Goal: Task Accomplishment & Management: Use online tool/utility

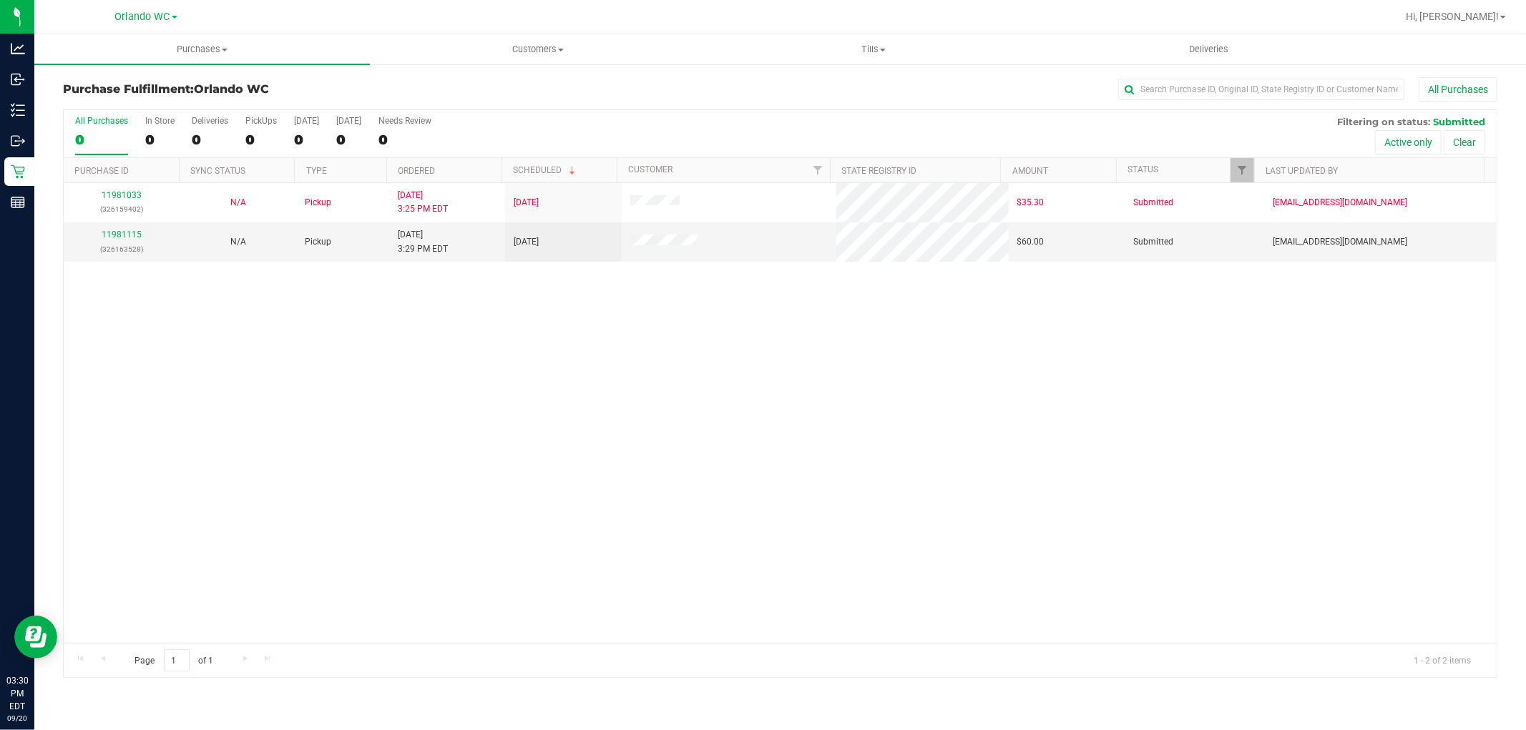
click at [823, 417] on div "11981033 (326159402) N/A Pickup 9/20/2025 3:25 PM EDT 9/20/2025 $35.30 Submitte…" at bounding box center [780, 413] width 1433 height 460
click at [461, 472] on div "11981033 (326159402) N/A Pickup 9/20/2025 3:25 PM EDT 9/20/2025 $35.30 Submitte…" at bounding box center [780, 413] width 1433 height 460
click at [495, 446] on div "11981033 (326159402) N/A Pickup 9/20/2025 3:25 PM EDT 9/20/2025 $35.30 Submitte…" at bounding box center [780, 413] width 1433 height 460
click at [728, 497] on div "11981033 (326159402) N/A Pickup 9/20/2025 3:25 PM EDT 9/20/2025 $35.30 Submitte…" at bounding box center [780, 413] width 1433 height 460
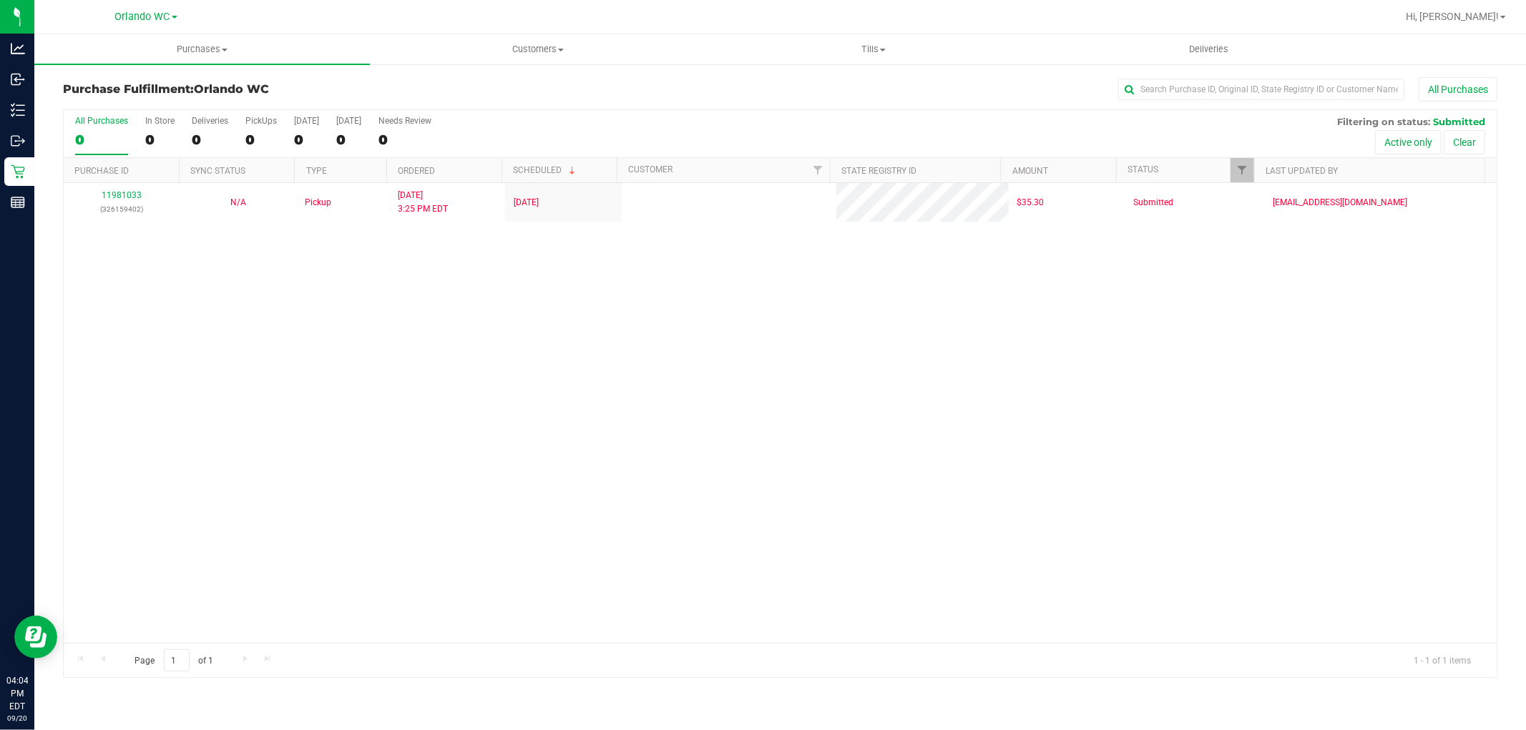
click at [559, 318] on div "11981033 (326159402) N/A Pickup 9/20/2025 3:25 PM EDT 9/20/2025 $35.30 Submitte…" at bounding box center [780, 413] width 1433 height 460
click at [119, 127] on label "All Purchases 0" at bounding box center [101, 135] width 53 height 39
click at [0, 0] on input "All Purchases 0" at bounding box center [0, 0] width 0 height 0
click at [268, 356] on div "Loading... 11981033 (326159402) N/A Pickup 9/20/2025 3:25 PM EDT 9/20/2025 $35.…" at bounding box center [780, 413] width 1433 height 460
click at [597, 371] on div "11981033 (326159402) N/A Pickup 9/20/2025 3:25 PM EDT 9/20/2025 $35.30 Submitte…" at bounding box center [780, 413] width 1433 height 460
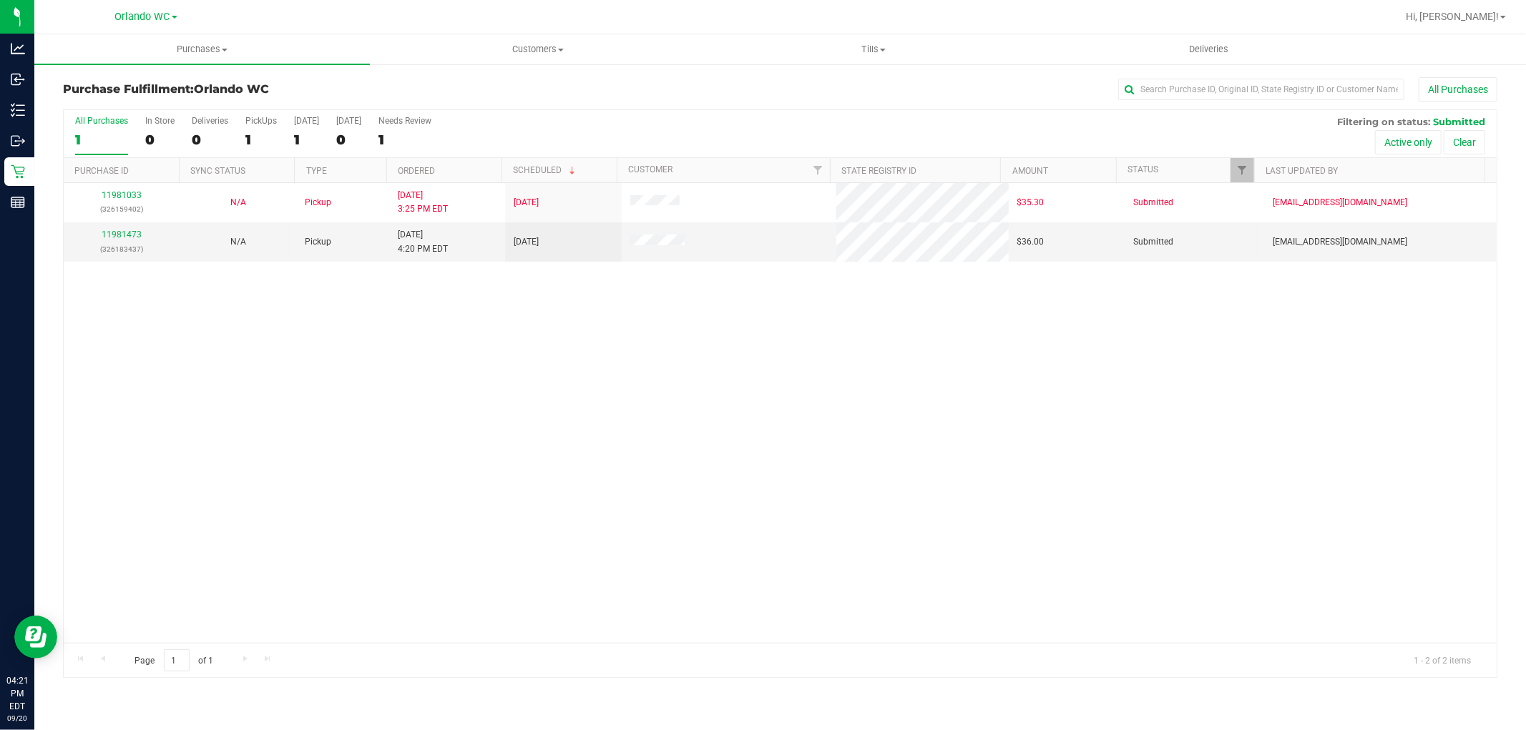
click at [632, 266] on div "11981033 (326159402) N/A Pickup 9/20/2025 3:25 PM EDT 9/20/2025 $35.30 Submitte…" at bounding box center [780, 413] width 1433 height 460
click at [258, 270] on div "11981033 (326159402) N/A Pickup 9/20/2025 3:25 PM EDT 9/20/2025 $35.30 Submitte…" at bounding box center [780, 413] width 1433 height 460
click at [129, 225] on td "11981473 (326183437)" at bounding box center [122, 241] width 116 height 39
click at [97, 249] on p "(326183437)" at bounding box center [121, 250] width 99 height 14
click at [133, 232] on link "11981473" at bounding box center [122, 235] width 40 height 10
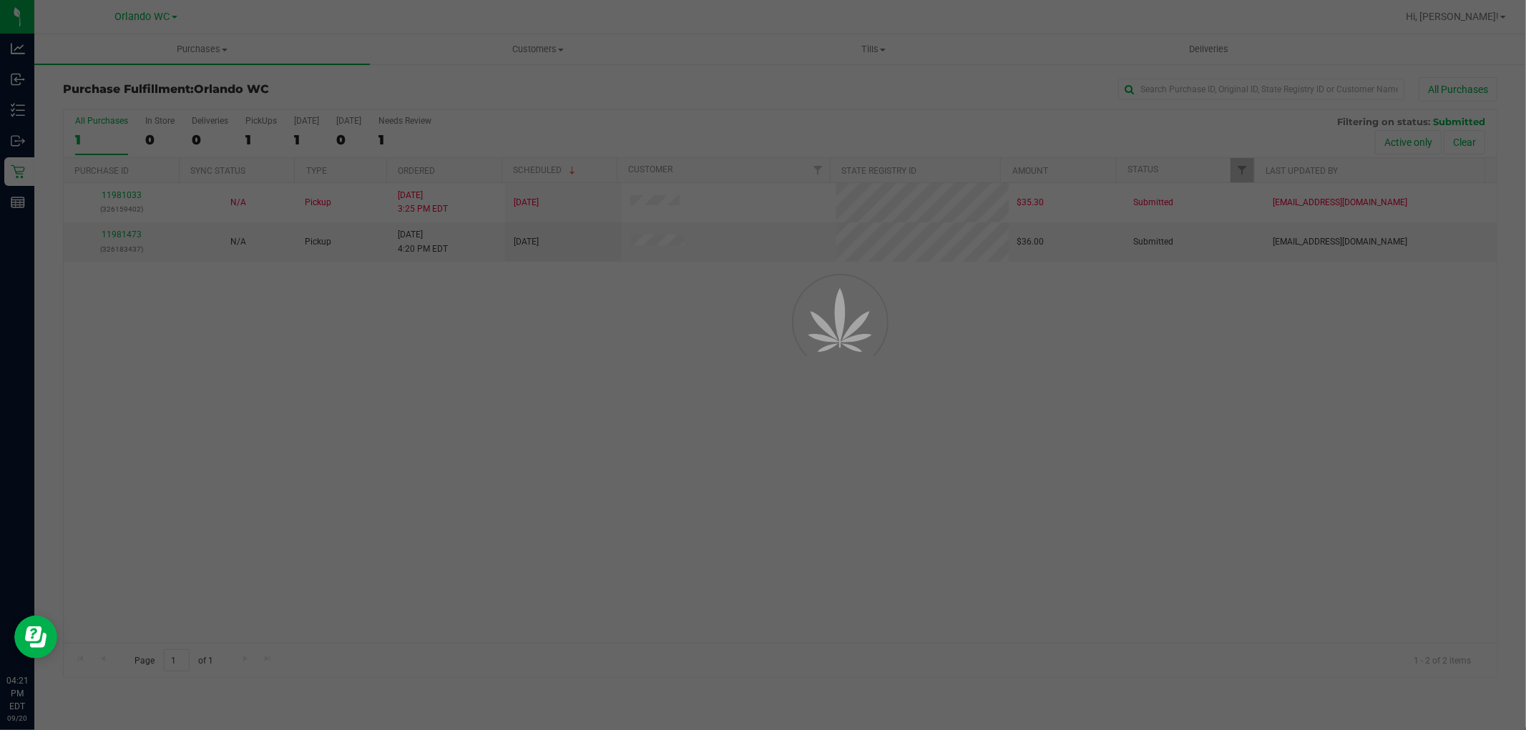
click at [781, 413] on div at bounding box center [763, 365] width 1526 height 730
click at [763, 428] on div at bounding box center [763, 365] width 1526 height 730
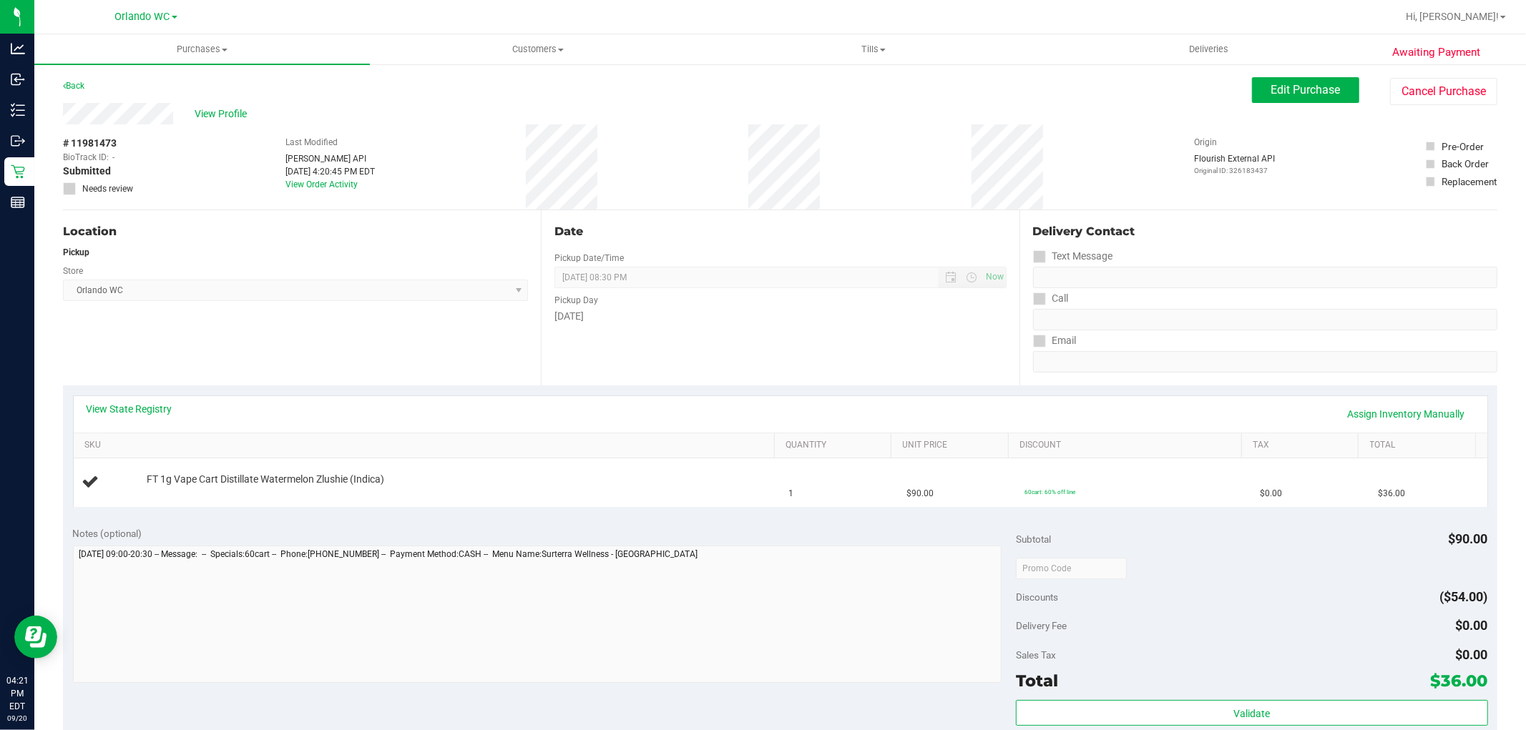
click at [826, 306] on div "Pickup Day" at bounding box center [779, 298] width 451 height 21
click at [545, 266] on div "Date Pickup Date/Time 09/20/2025 Now 09/20/2025 08:30 PM Now Pickup Day Saturday" at bounding box center [780, 297] width 478 height 175
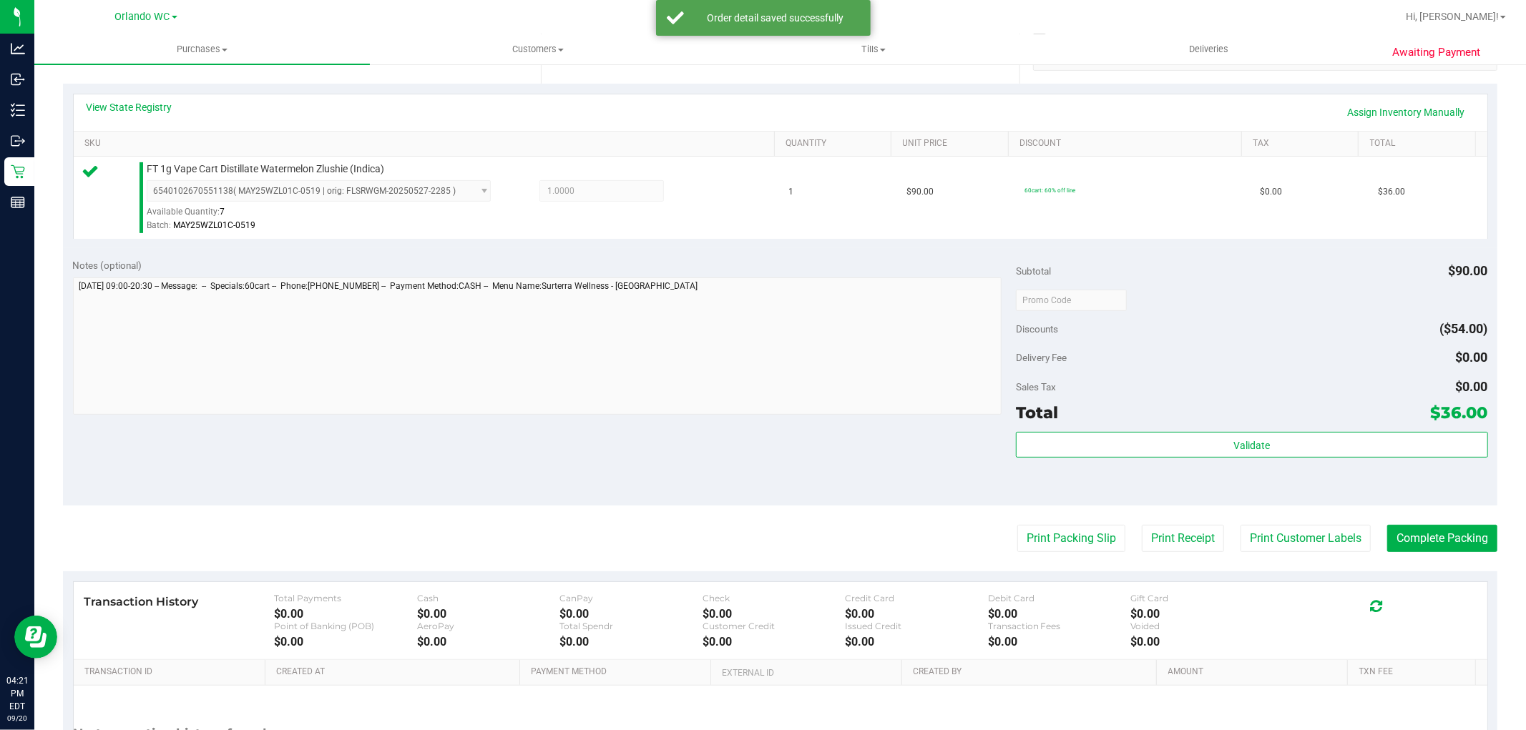
scroll to position [440, 0]
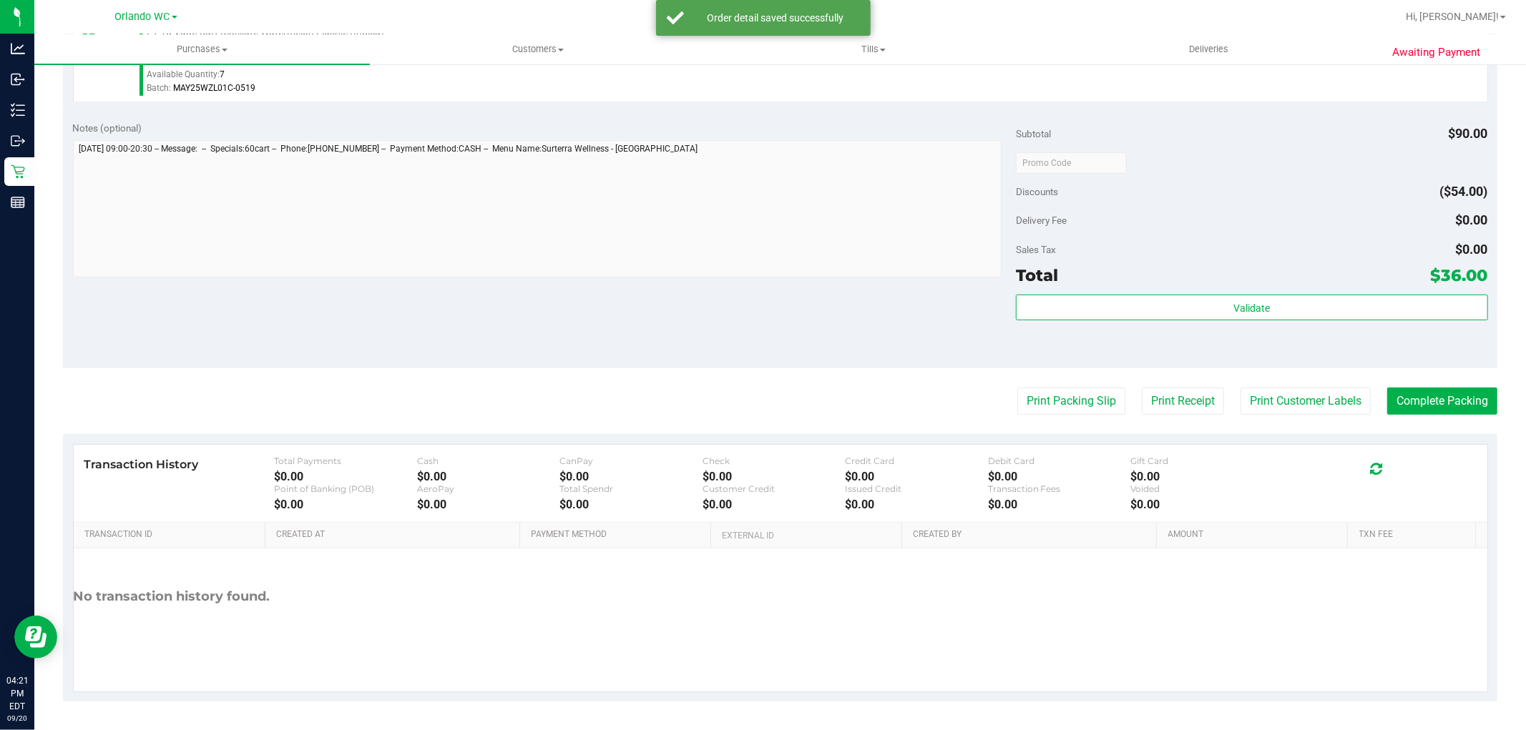
click at [1203, 239] on div "Sales Tax $0.00" at bounding box center [1251, 250] width 471 height 26
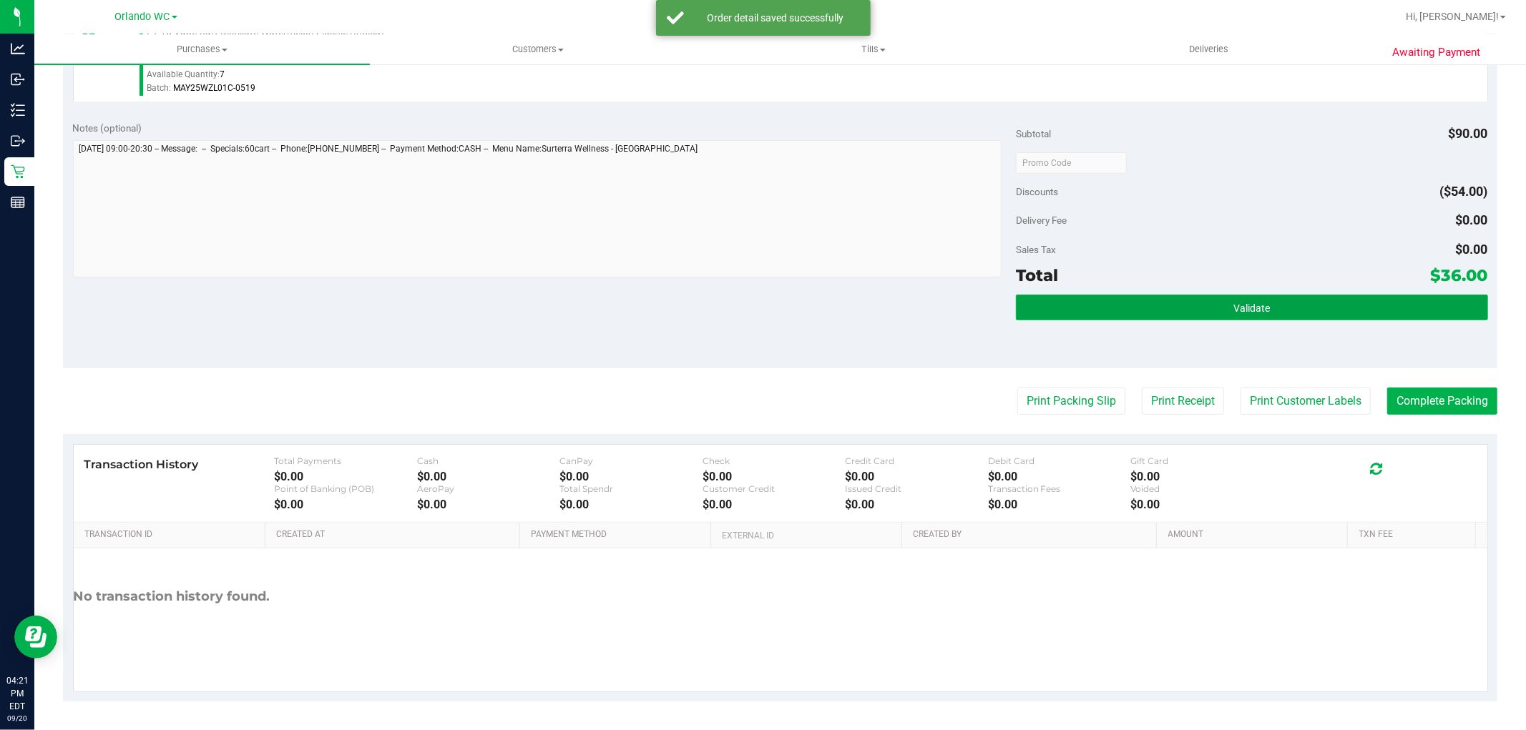
click at [1154, 303] on button "Validate" at bounding box center [1251, 308] width 471 height 26
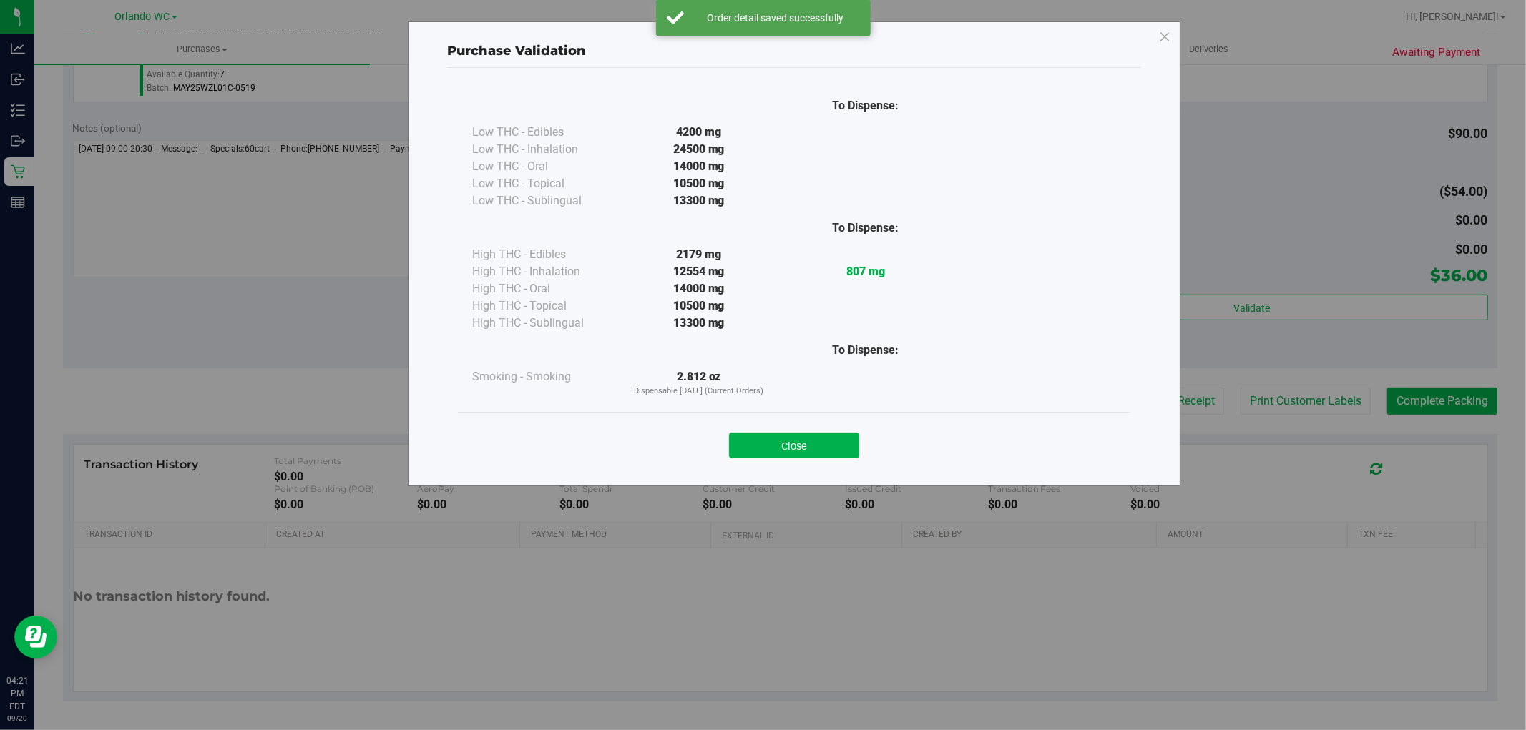
click at [1070, 408] on div "To Dispense: Low THC - Edibles 4200 mg" at bounding box center [794, 249] width 672 height 325
click at [824, 446] on button "Close" at bounding box center [794, 446] width 130 height 26
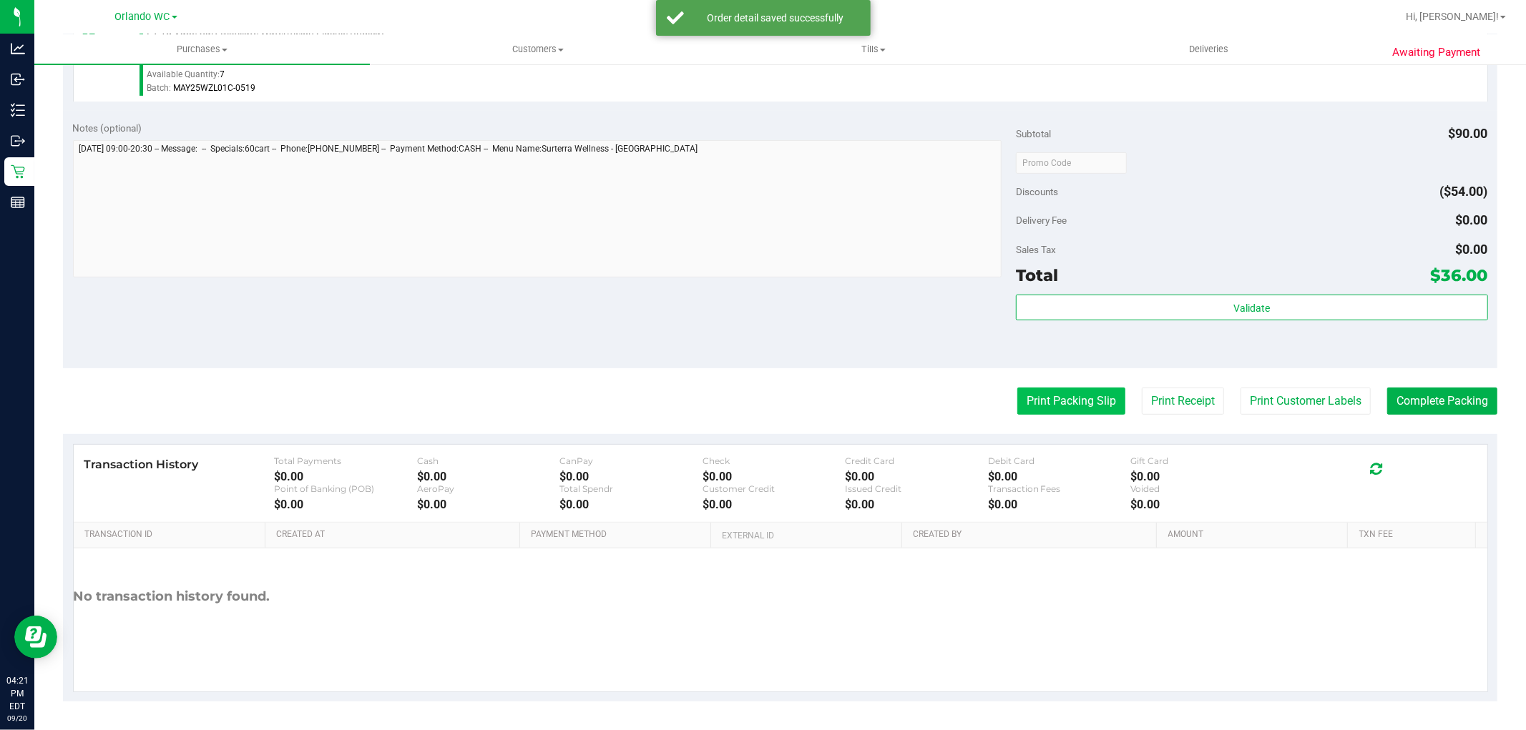
click at [1020, 406] on button "Print Packing Slip" at bounding box center [1071, 401] width 108 height 27
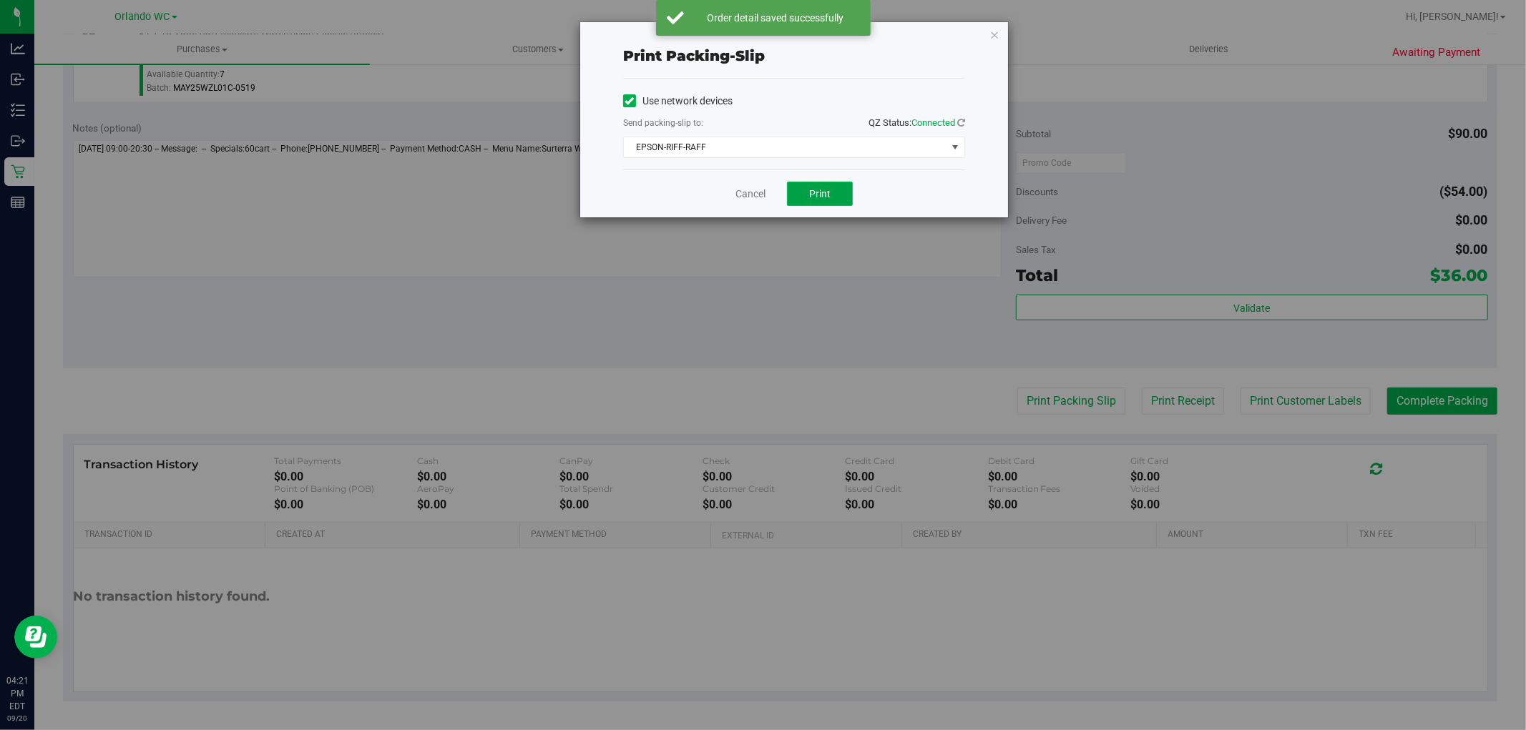
click at [832, 182] on button "Print" at bounding box center [820, 194] width 66 height 24
click at [763, 279] on div "Print packing-slip Use network devices Send packing-slip to: QZ Status: Connect…" at bounding box center [768, 365] width 1537 height 730
drag, startPoint x: 897, startPoint y: 281, endPoint x: 622, endPoint y: 325, distance: 278.3
click at [883, 284] on div "Print packing-slip Use network devices Send packing-slip to: QZ Status: Connect…" at bounding box center [768, 365] width 1537 height 730
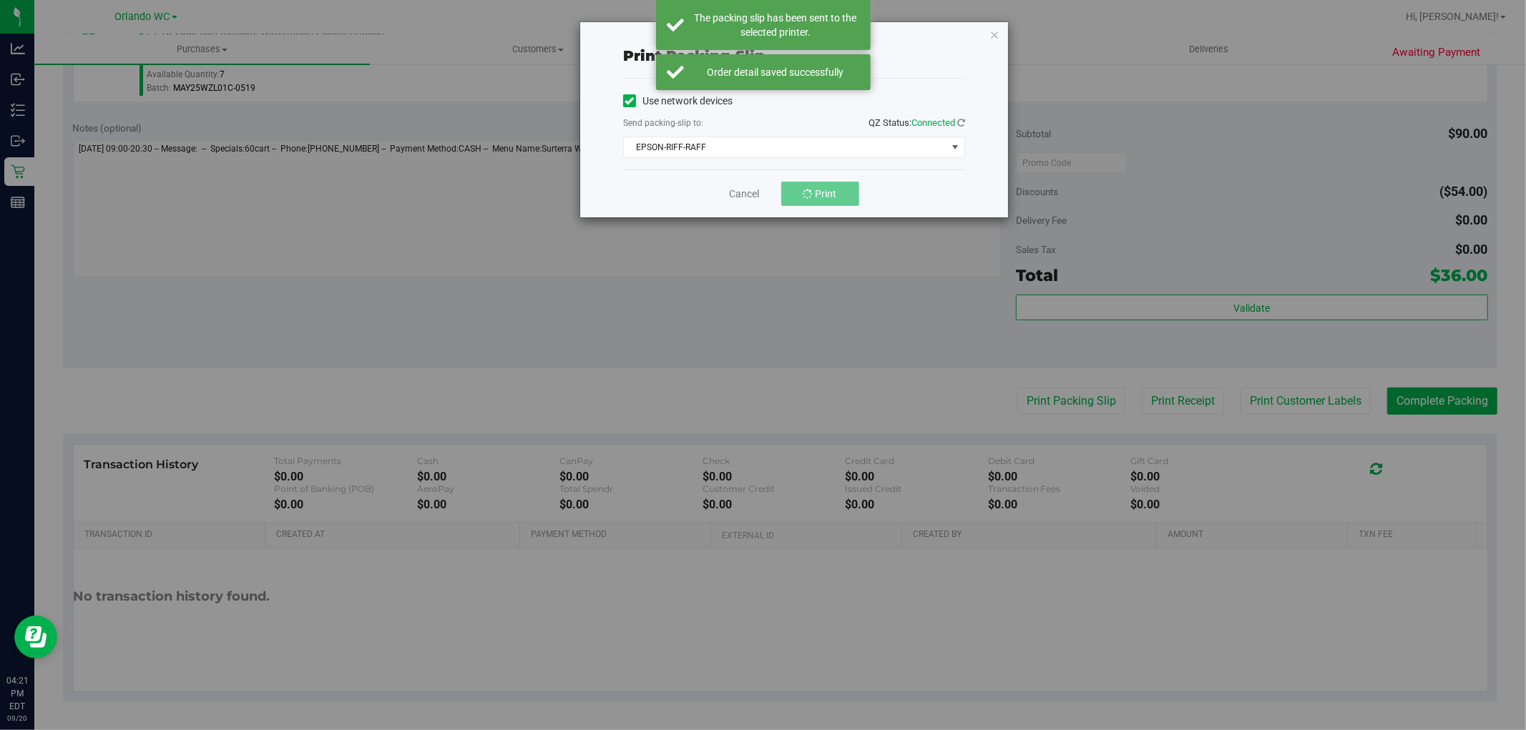
click at [622, 325] on div "Print packing-slip Use network devices Send packing-slip to: QZ Status: Connect…" at bounding box center [768, 365] width 1537 height 730
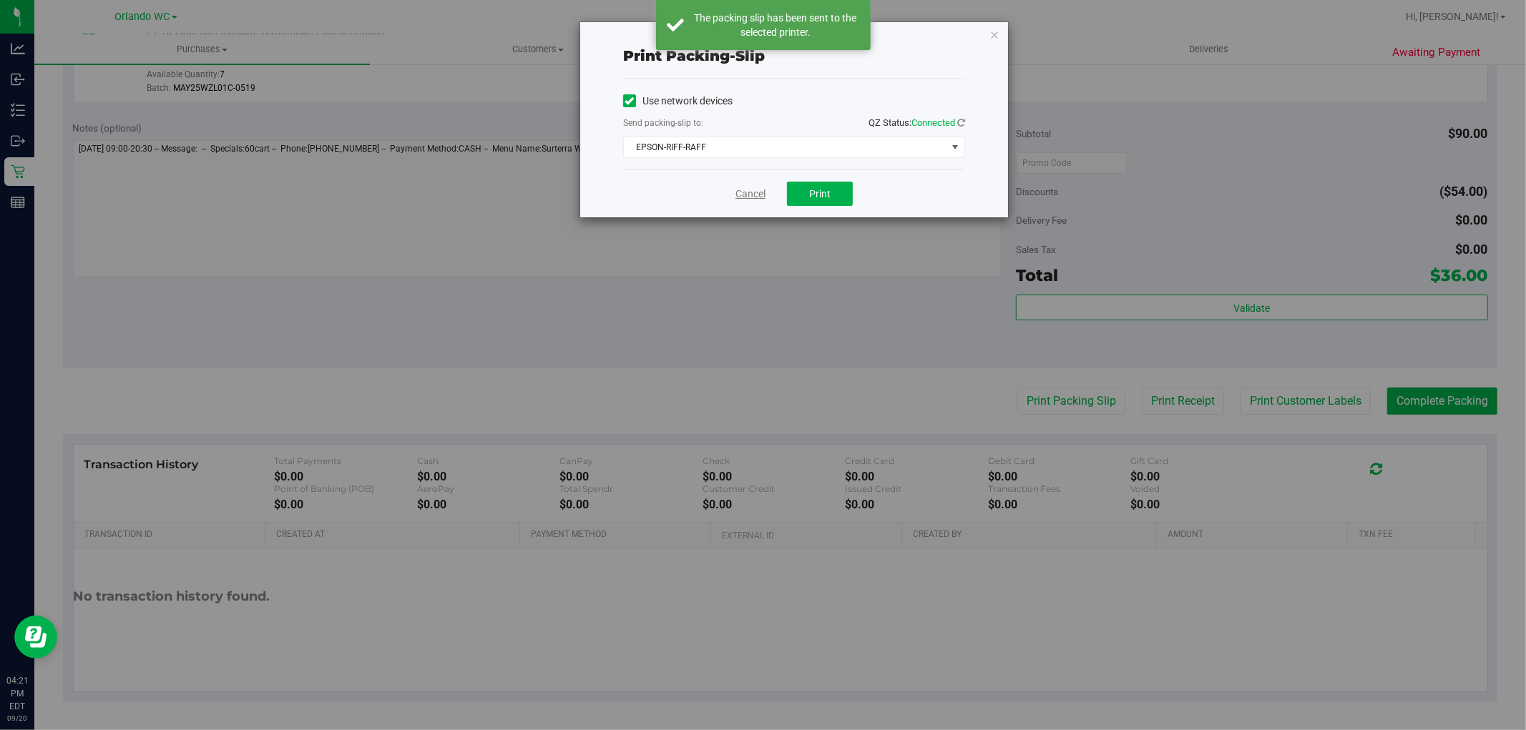
click at [749, 198] on link "Cancel" at bounding box center [750, 194] width 30 height 15
click at [650, 341] on div "Notes (optional) Subtotal $90.00 Discounts ($54.00) Delivery Fee $0.00 Sales Ta…" at bounding box center [780, 240] width 1434 height 258
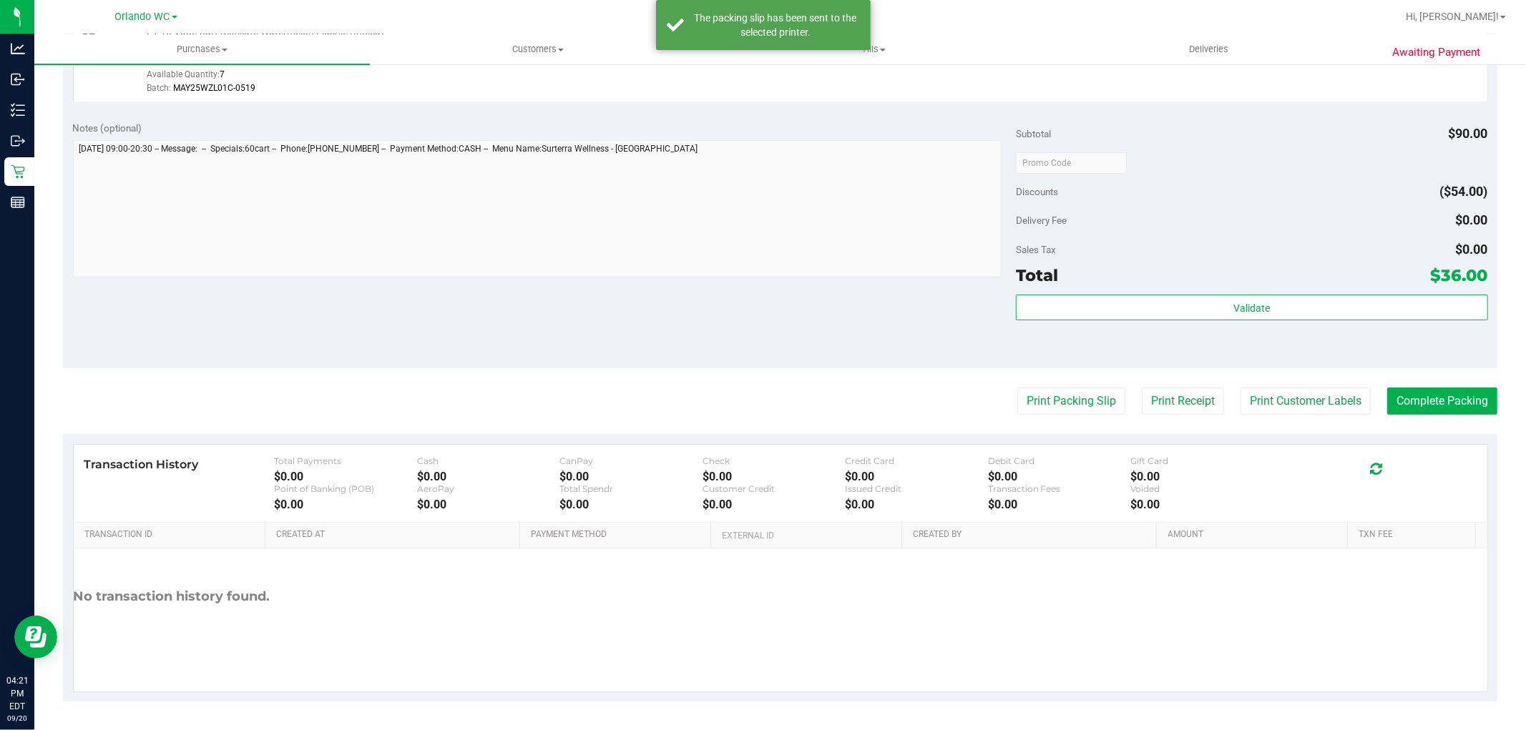
click at [1297, 238] on div "Sales Tax $0.00" at bounding box center [1251, 250] width 471 height 26
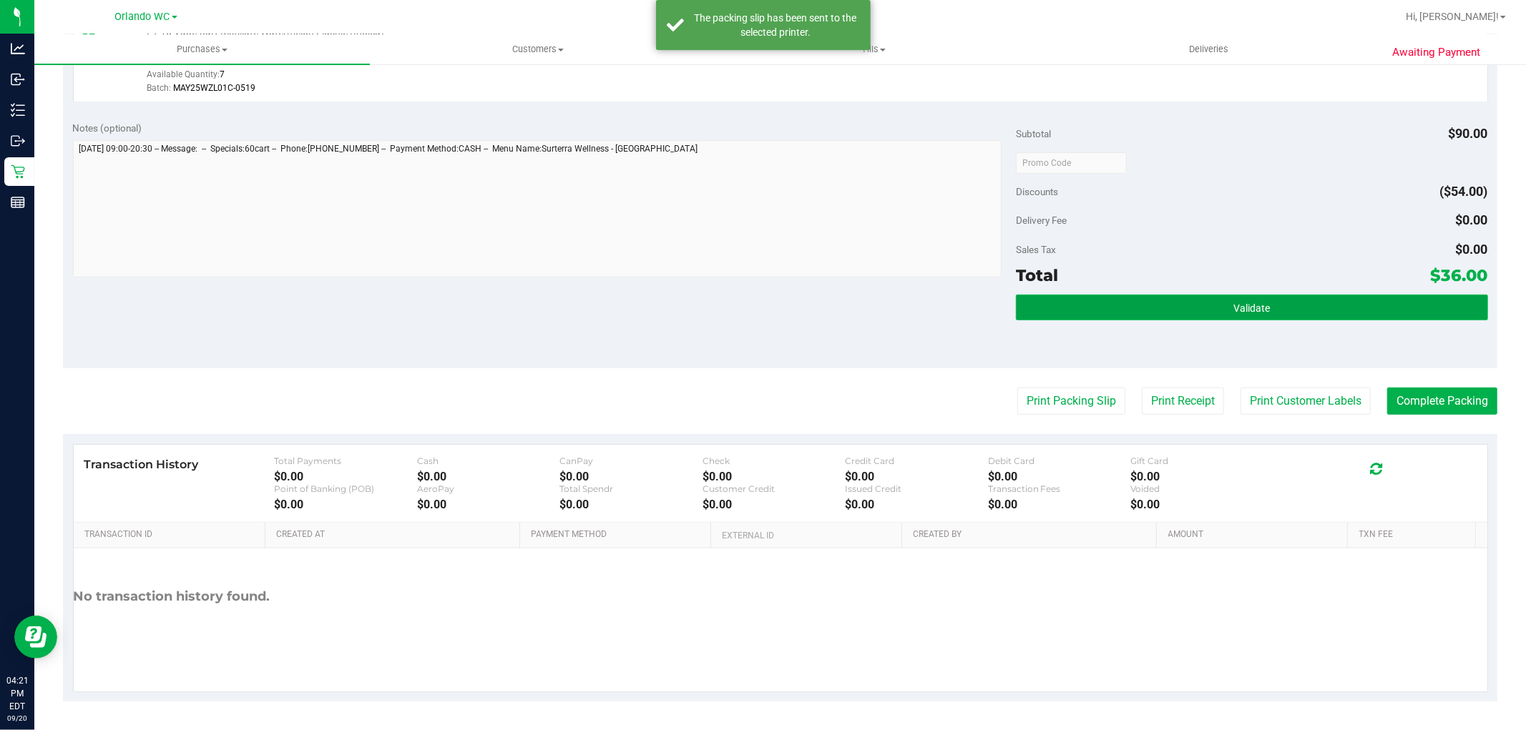
click at [1234, 297] on button "Validate" at bounding box center [1251, 308] width 471 height 26
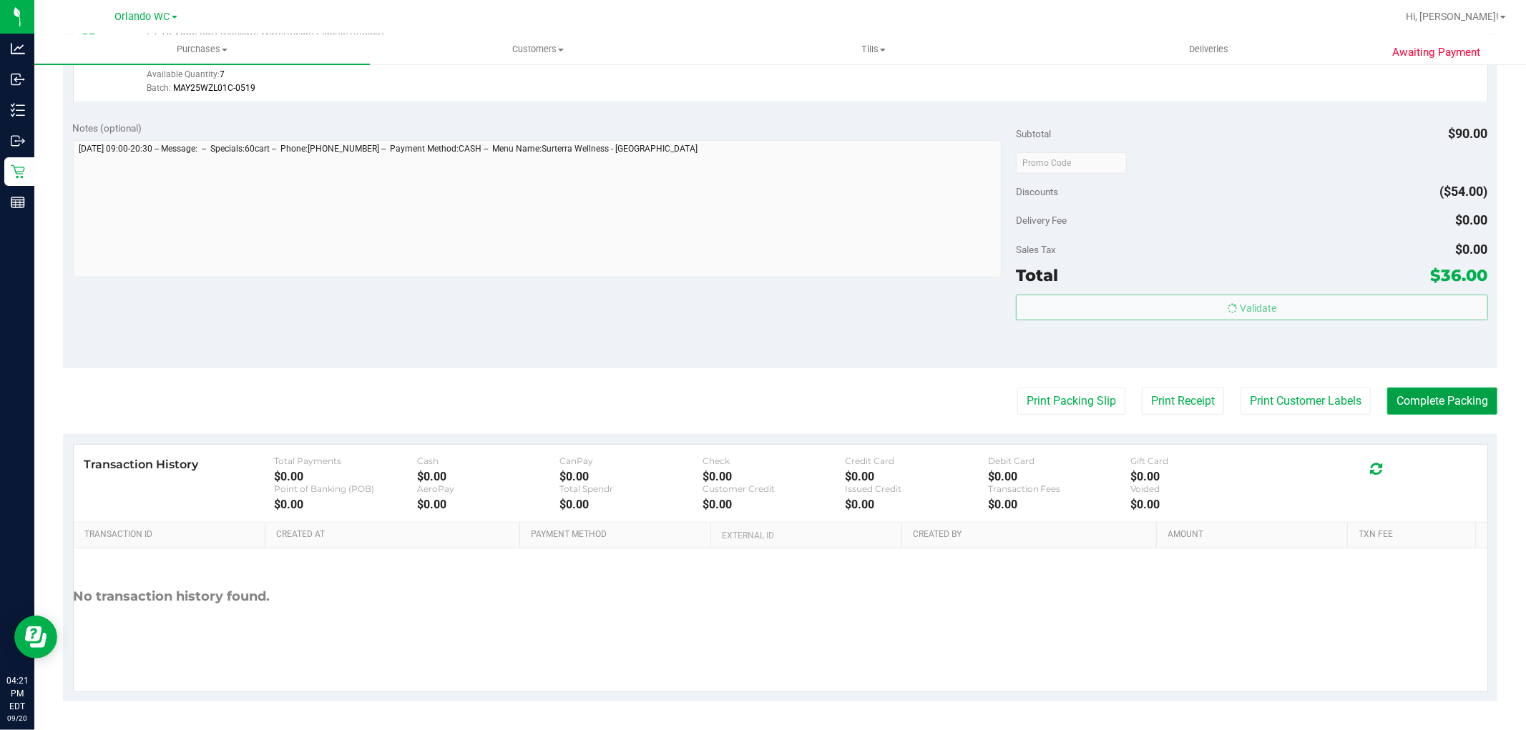
click at [1417, 388] on button "Complete Packing" at bounding box center [1442, 401] width 110 height 27
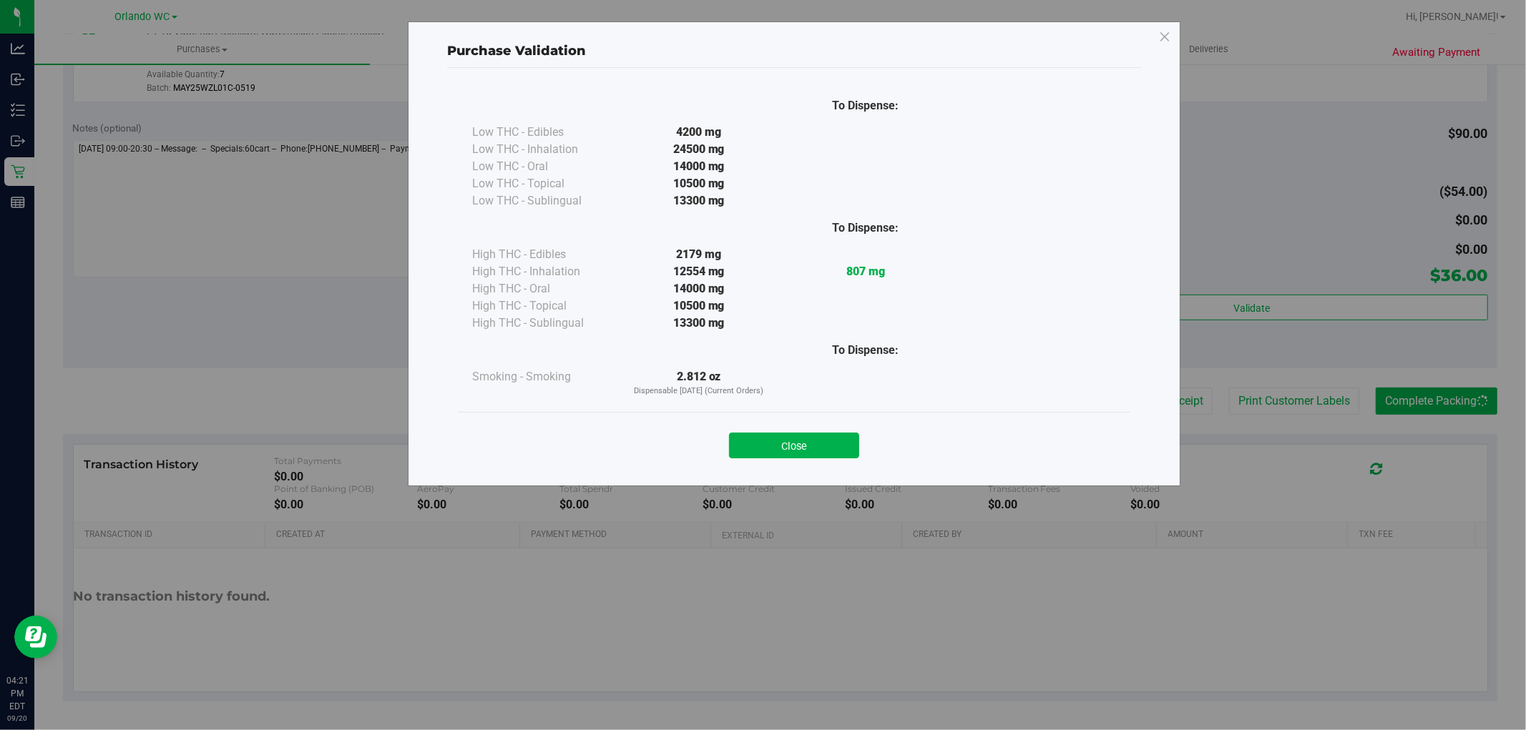
click at [1489, 285] on div "Purchase Validation To Dispense: Low THC - Edibles 4200 mg" at bounding box center [768, 365] width 1537 height 730
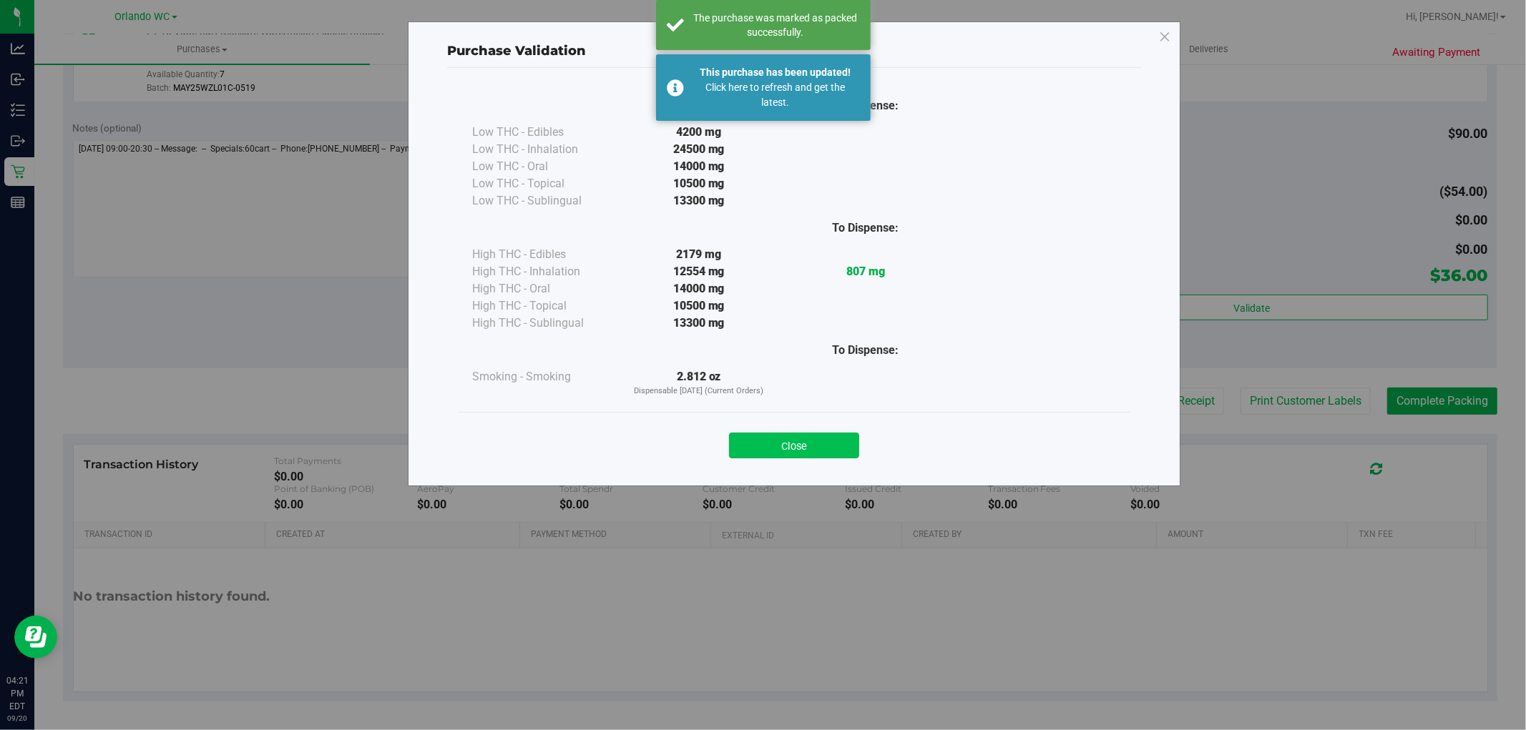
click at [802, 455] on button "Close" at bounding box center [794, 446] width 130 height 26
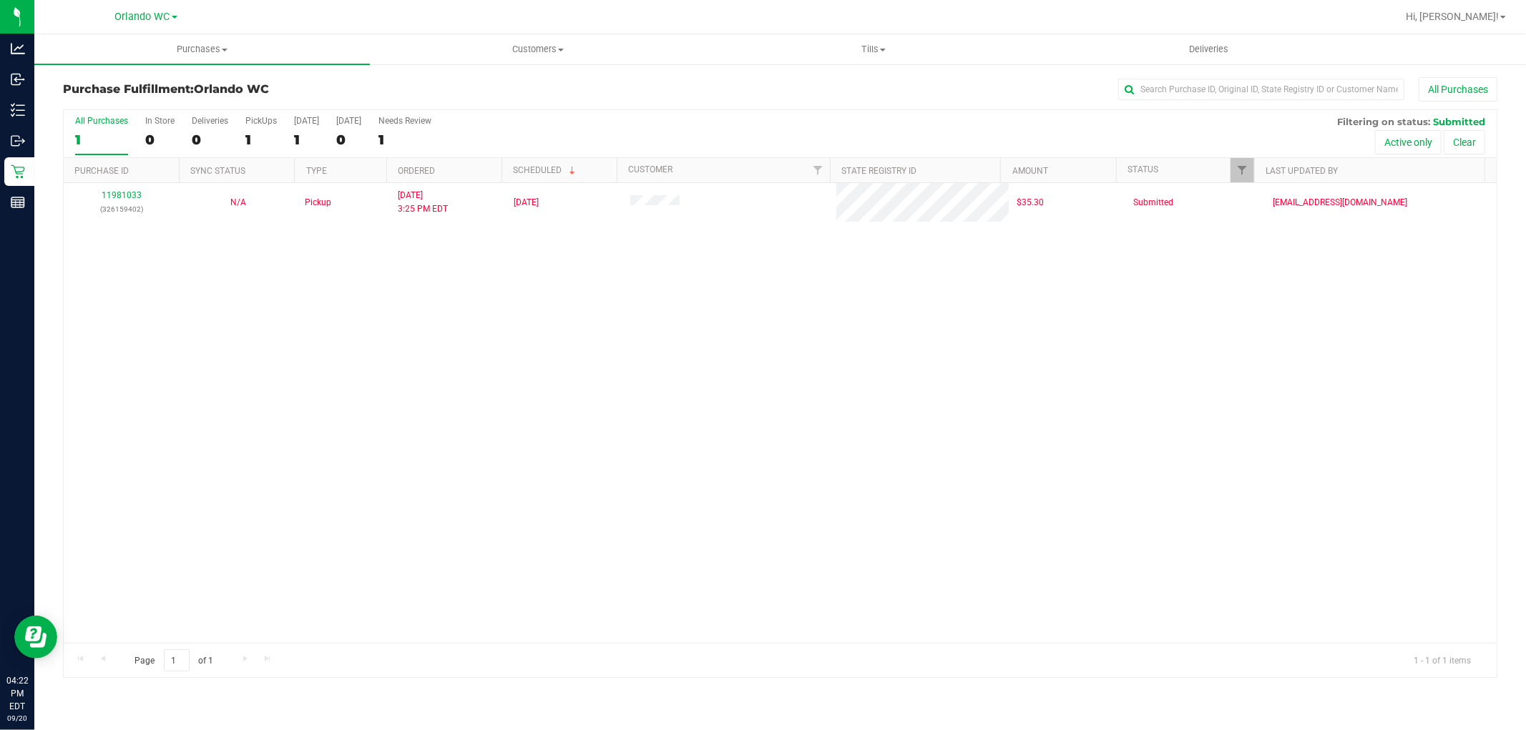
click at [798, 438] on div "11981033 (326159402) N/A Pickup 9/20/2025 3:25 PM EDT 9/20/2025 $35.30 Submitte…" at bounding box center [780, 413] width 1433 height 460
click at [731, 451] on div "11981033 (326159402) N/A Pickup 9/20/2025 3:25 PM EDT 9/20/2025 $35.30 Submitte…" at bounding box center [780, 413] width 1433 height 460
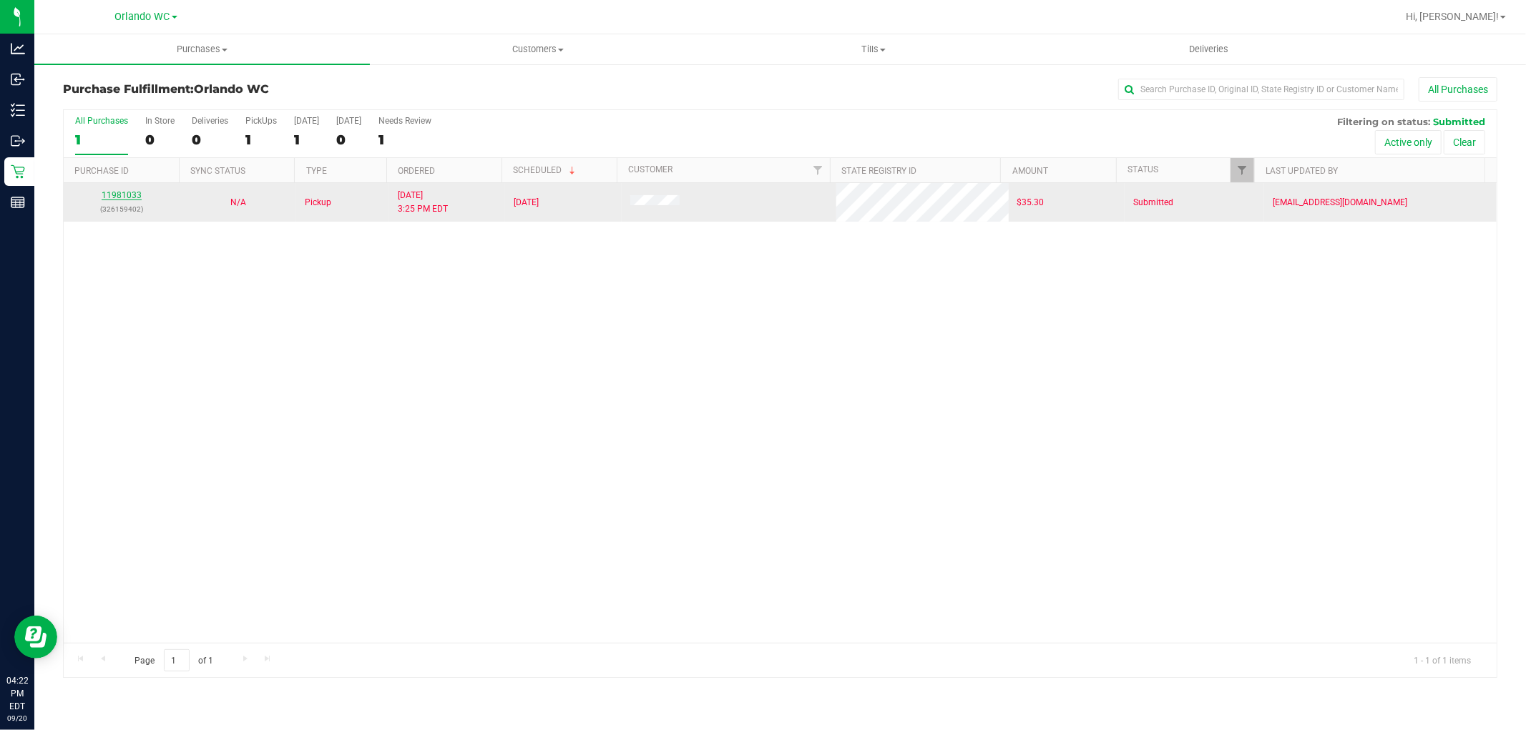
click at [127, 197] on link "11981033" at bounding box center [122, 195] width 40 height 10
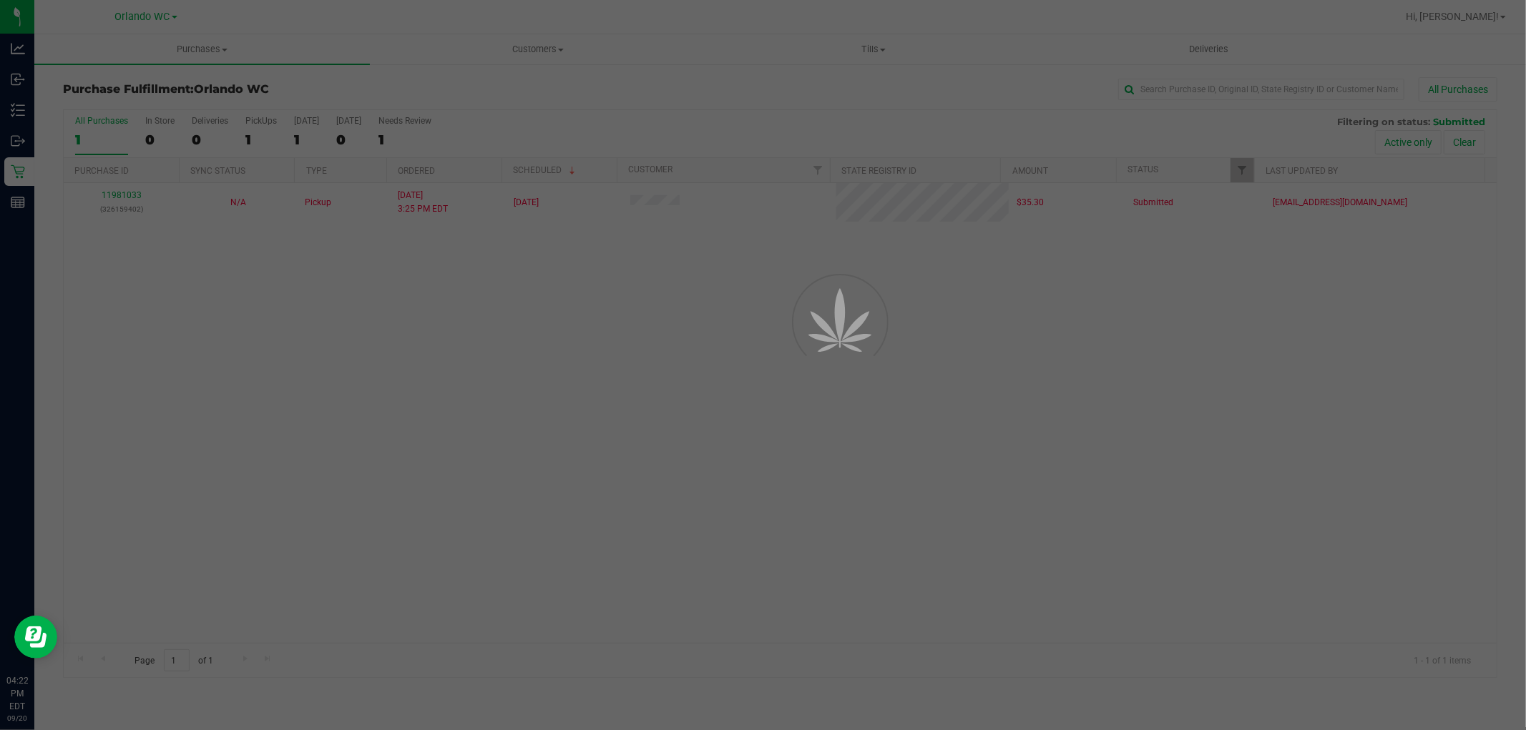
click at [431, 370] on div at bounding box center [763, 365] width 1526 height 730
click at [478, 360] on div at bounding box center [763, 365] width 1526 height 730
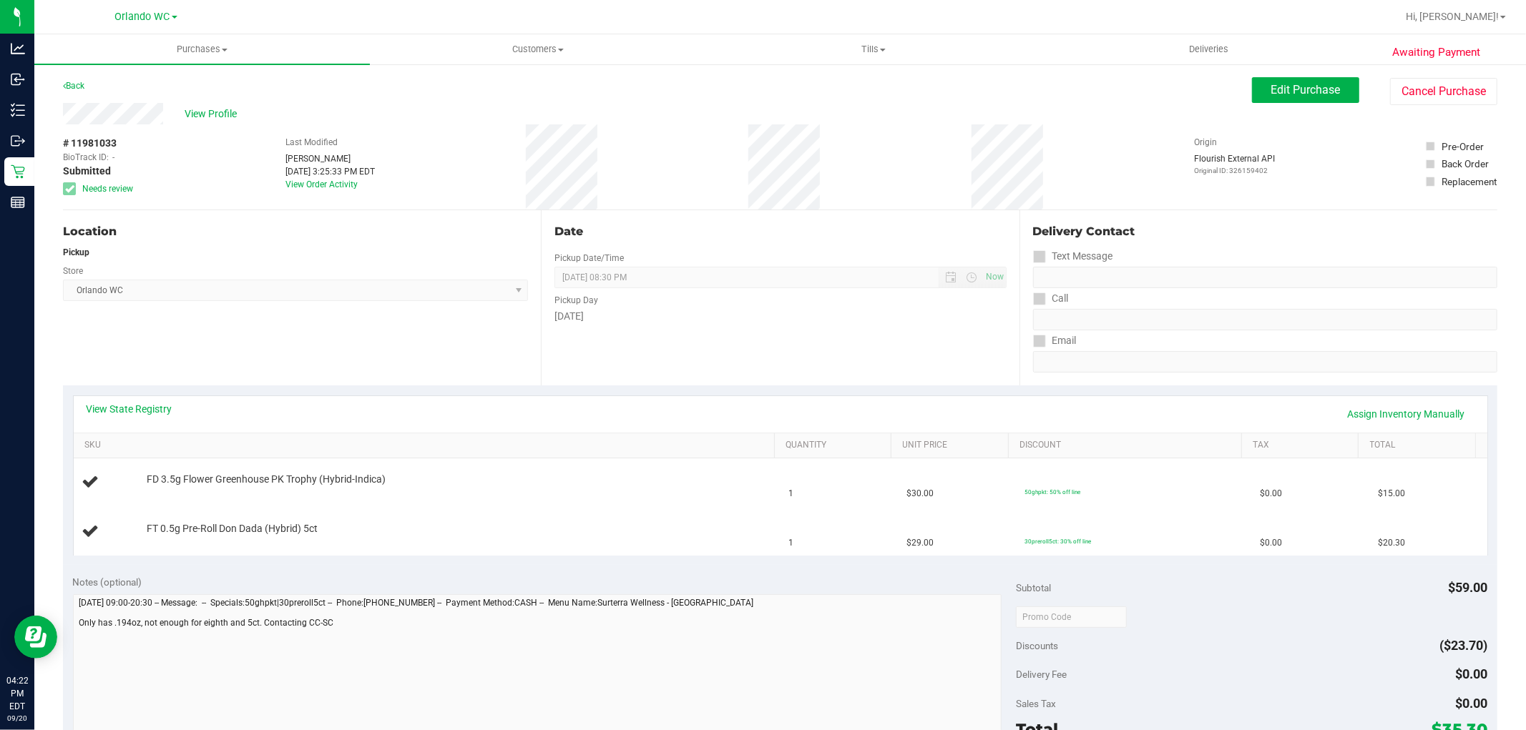
click at [433, 333] on div "Location Pickup Store Orlando WC Select Store Bonita Springs WC Boynton Beach W…" at bounding box center [302, 297] width 478 height 175
click at [232, 508] on td "FT 0.5g Pre-Roll Don Dada (Hybrid) 5ct" at bounding box center [427, 532] width 707 height 48
click at [286, 360] on div "Location Pickup Store Orlando WC Select Store Bonita Springs WC Boynton Beach W…" at bounding box center [302, 297] width 478 height 175
click at [283, 293] on span "Orlando WC Select Store Bonita Springs WC Boynton Beach WC Bradenton WC Brandon…" at bounding box center [295, 290] width 465 height 21
drag, startPoint x: 839, startPoint y: 274, endPoint x: 821, endPoint y: 270, distance: 18.2
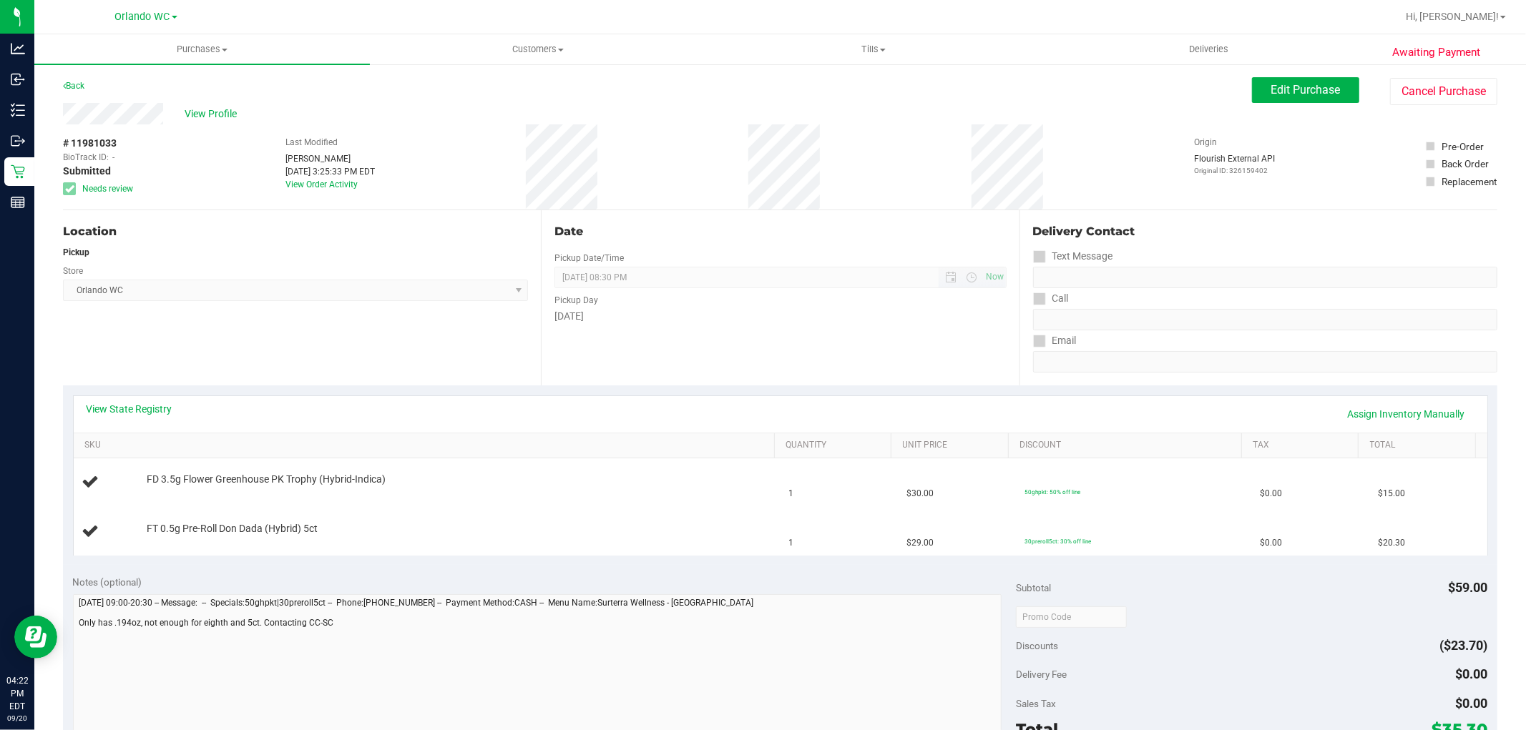
click at [841, 274] on span "09/20/2025 08:30 PM Now" at bounding box center [779, 277] width 451 height 21
click at [569, 337] on div "Date Pickup Date/Time 09/20/2025 Now 09/20/2025 08:30 PM Now Pickup Day Saturday" at bounding box center [780, 297] width 478 height 175
click at [580, 337] on div "Date Pickup Date/Time 09/20/2025 Now 09/20/2025 08:30 PM Now Pickup Day Saturday" at bounding box center [780, 297] width 478 height 175
click at [585, 325] on div "Date Pickup Date/Time 09/20/2025 Now 09/20/2025 08:30 PM Now Pickup Day Saturday" at bounding box center [780, 297] width 478 height 175
drag, startPoint x: 188, startPoint y: 109, endPoint x: 444, endPoint y: 183, distance: 266.7
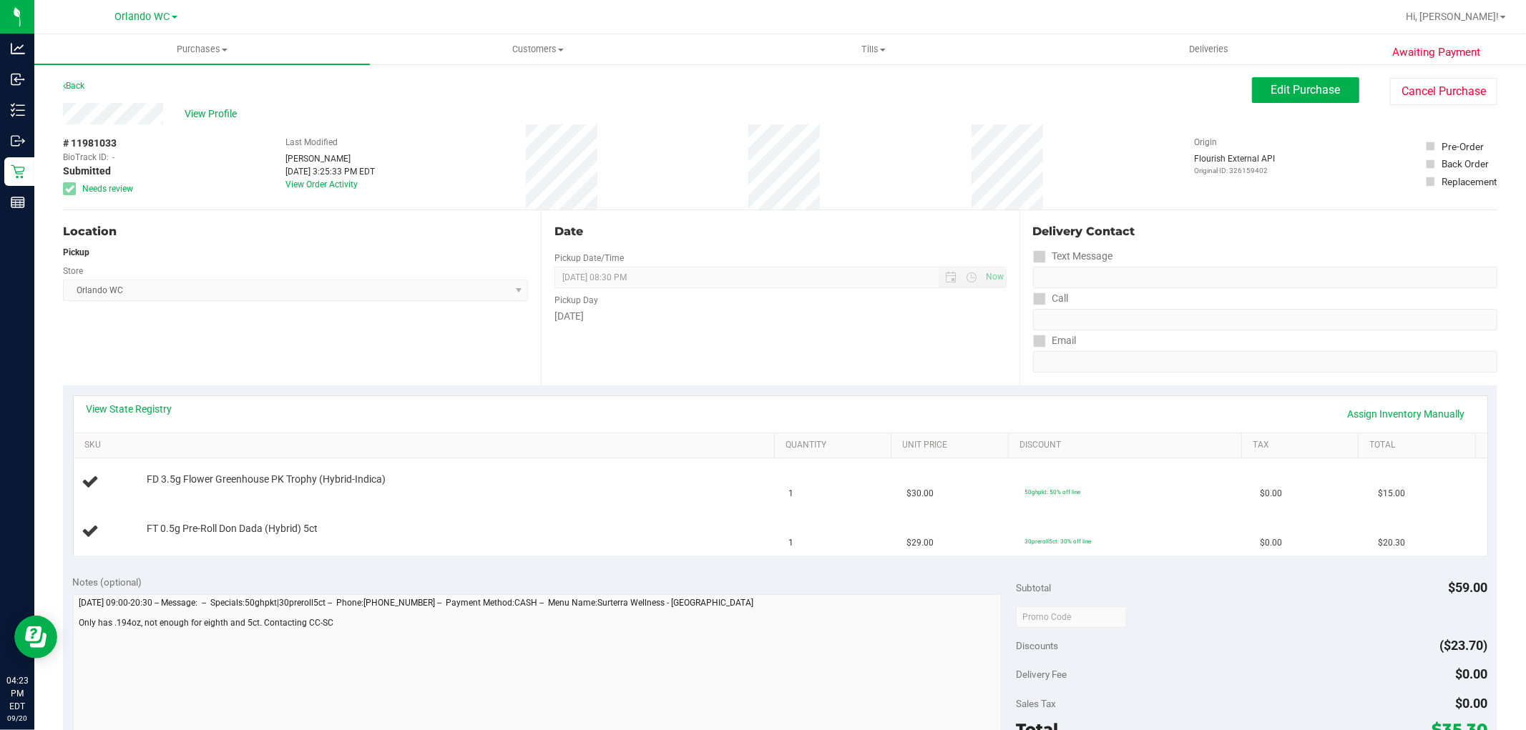
click at [432, 180] on div "View Profile # 11981033 BioTrack ID: - Submitted Needs review Last Modified Sas…" at bounding box center [780, 156] width 1434 height 107
click at [519, 205] on div "# 11981033 BioTrack ID: - Submitted Needs review Last Modified Sasha Concepcion…" at bounding box center [780, 166] width 1434 height 85
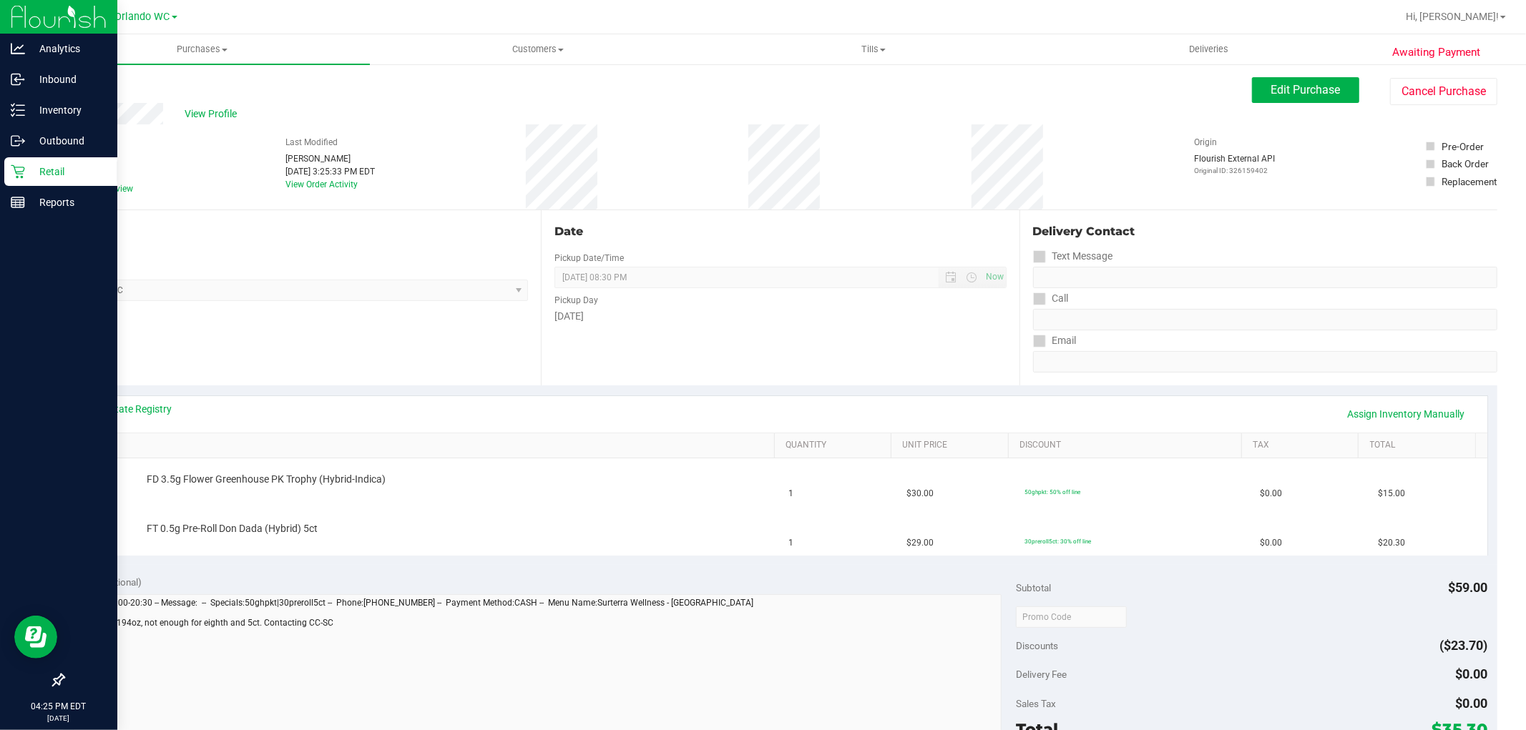
click at [31, 175] on p "Retail" at bounding box center [68, 171] width 86 height 17
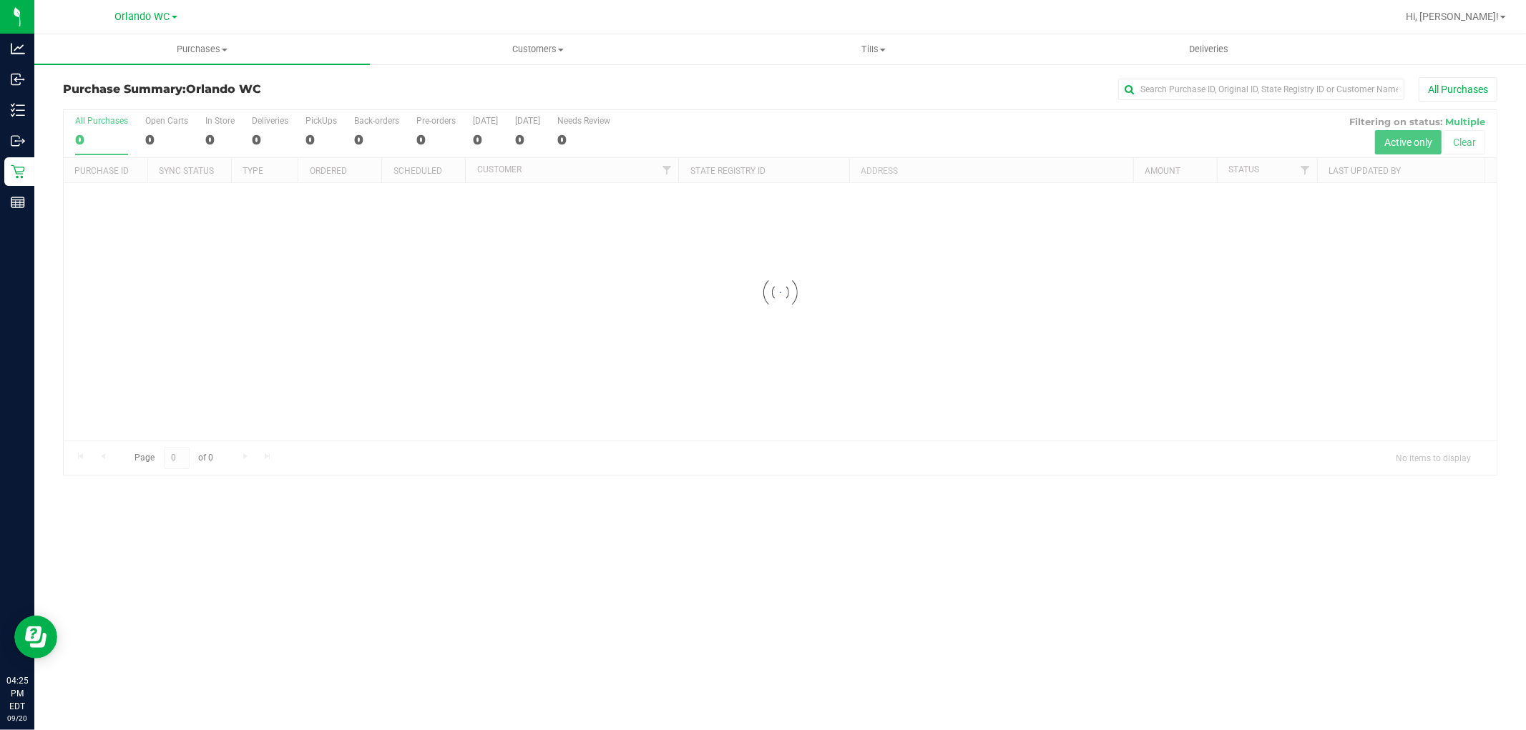
click at [572, 290] on div at bounding box center [780, 292] width 1433 height 365
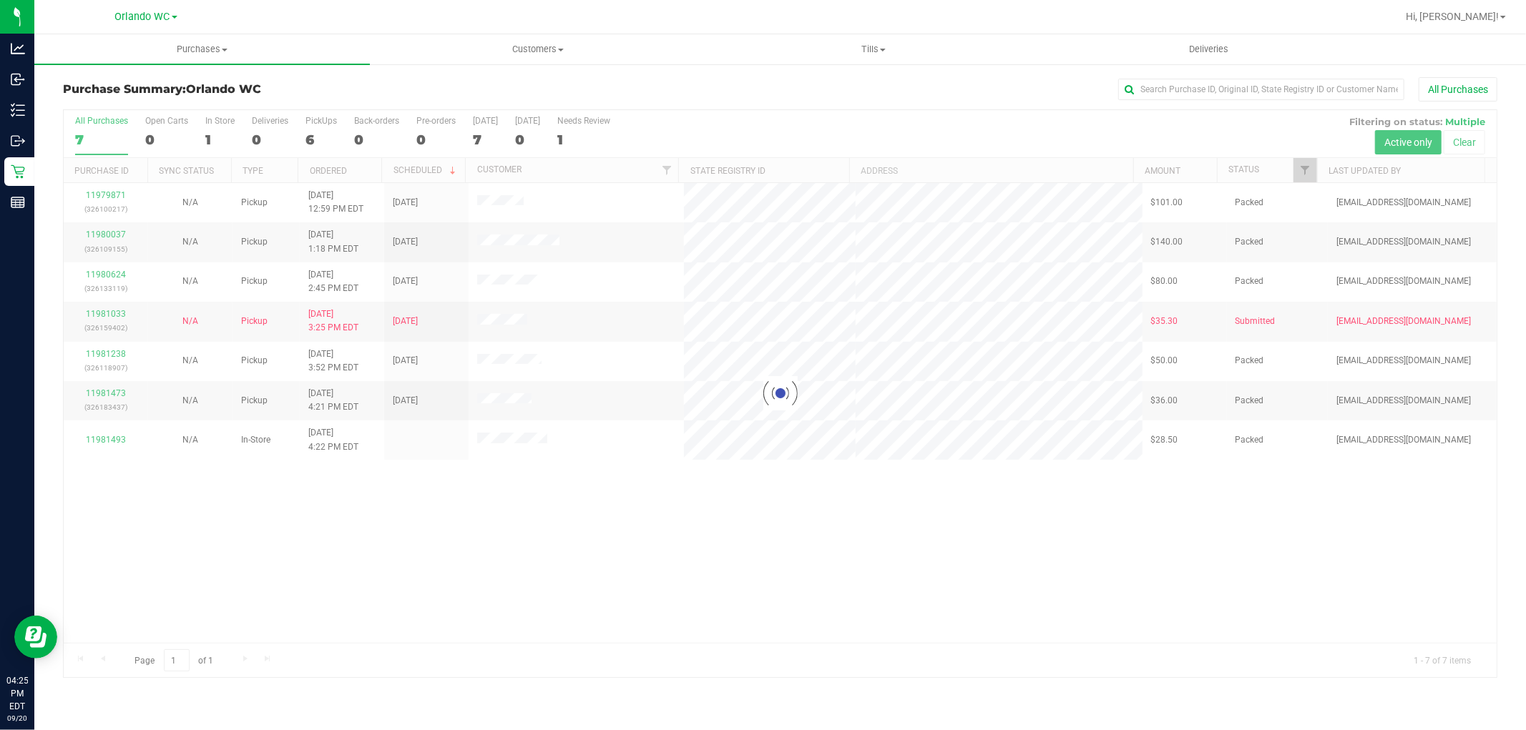
click at [714, 356] on div at bounding box center [780, 393] width 1433 height 567
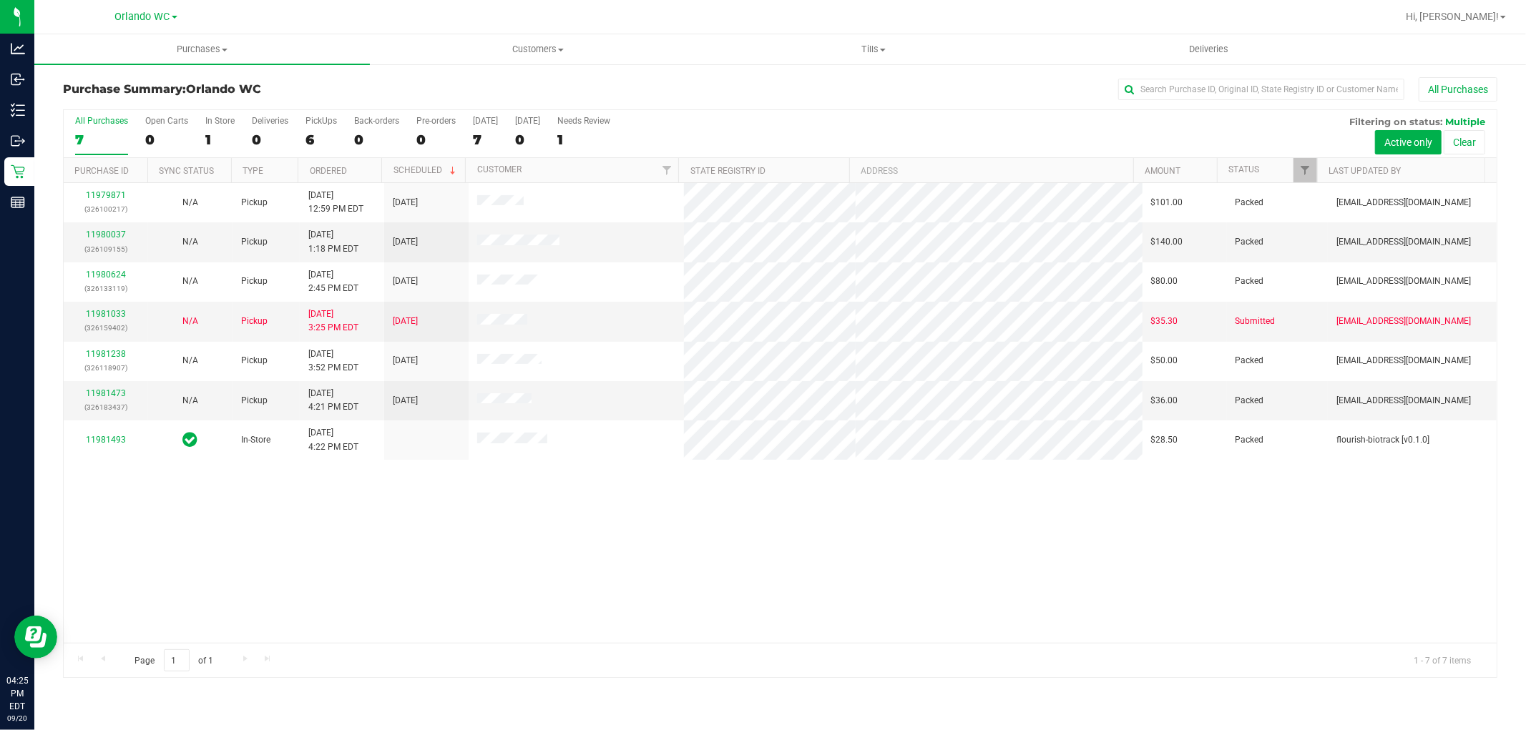
click at [750, 548] on div "11979871 (326100217) N/A Pickup 9/20/2025 12:59 PM EDT 9/20/2025 $101.00 Packed…" at bounding box center [780, 413] width 1433 height 460
click at [824, 488] on div "11979871 (326100217) N/A Pickup 9/20/2025 12:59 PM EDT 9/20/2025 $101.00 Packed…" at bounding box center [780, 413] width 1433 height 460
click at [838, 423] on div "11979871 (326100217) N/A Pickup 9/20/2025 12:59 PM EDT 9/20/2025 $101.00 Packed…" at bounding box center [780, 413] width 1433 height 460
click at [1054, 537] on div "11979871 (326100217) N/A Pickup 9/20/2025 12:59 PM EDT 9/20/2025 $101.00 Packed…" at bounding box center [780, 413] width 1433 height 460
click at [999, 512] on div "11979871 (326100217) N/A Pickup 9/20/2025 12:59 PM EDT 9/20/2025 $101.00 Packed…" at bounding box center [780, 413] width 1433 height 460
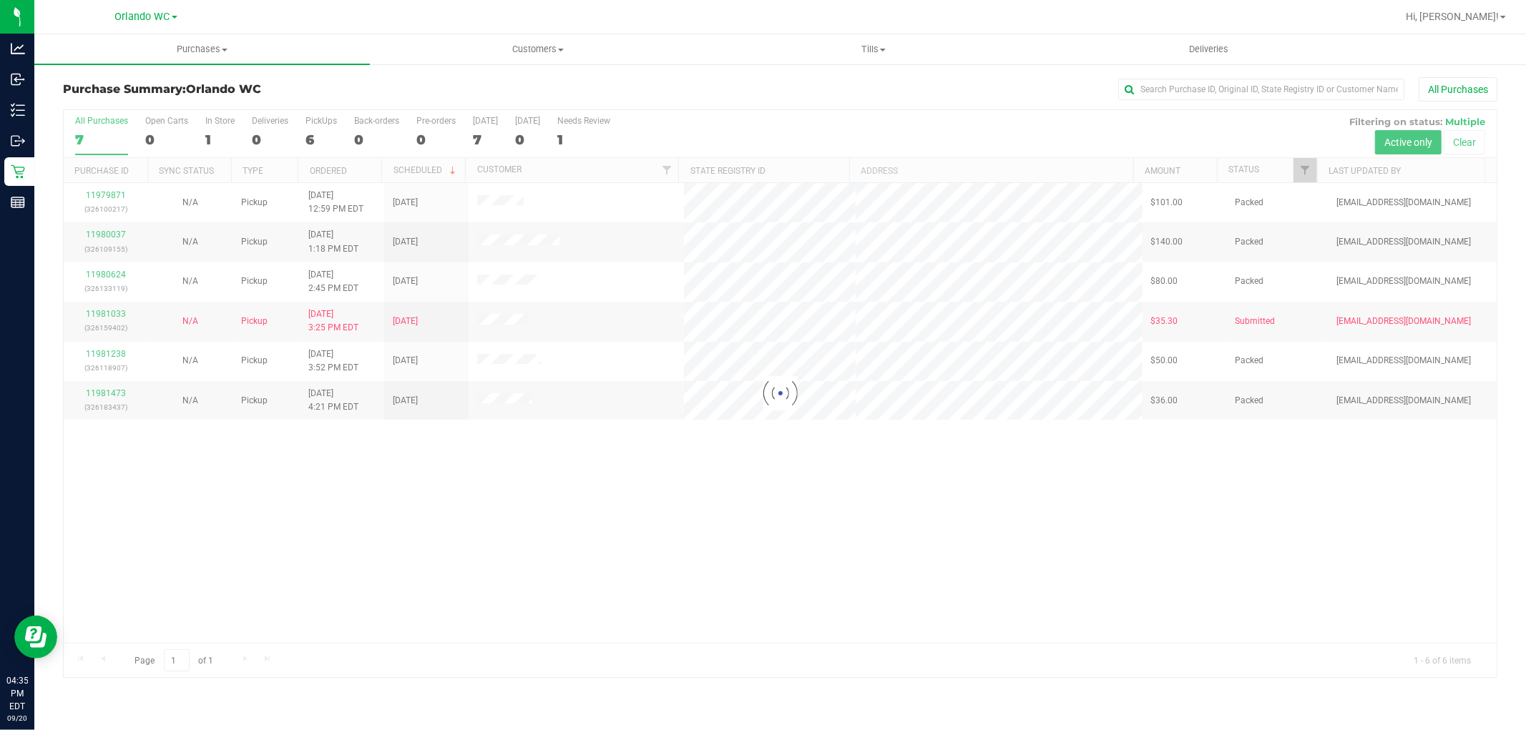
click at [451, 508] on div at bounding box center [780, 393] width 1433 height 567
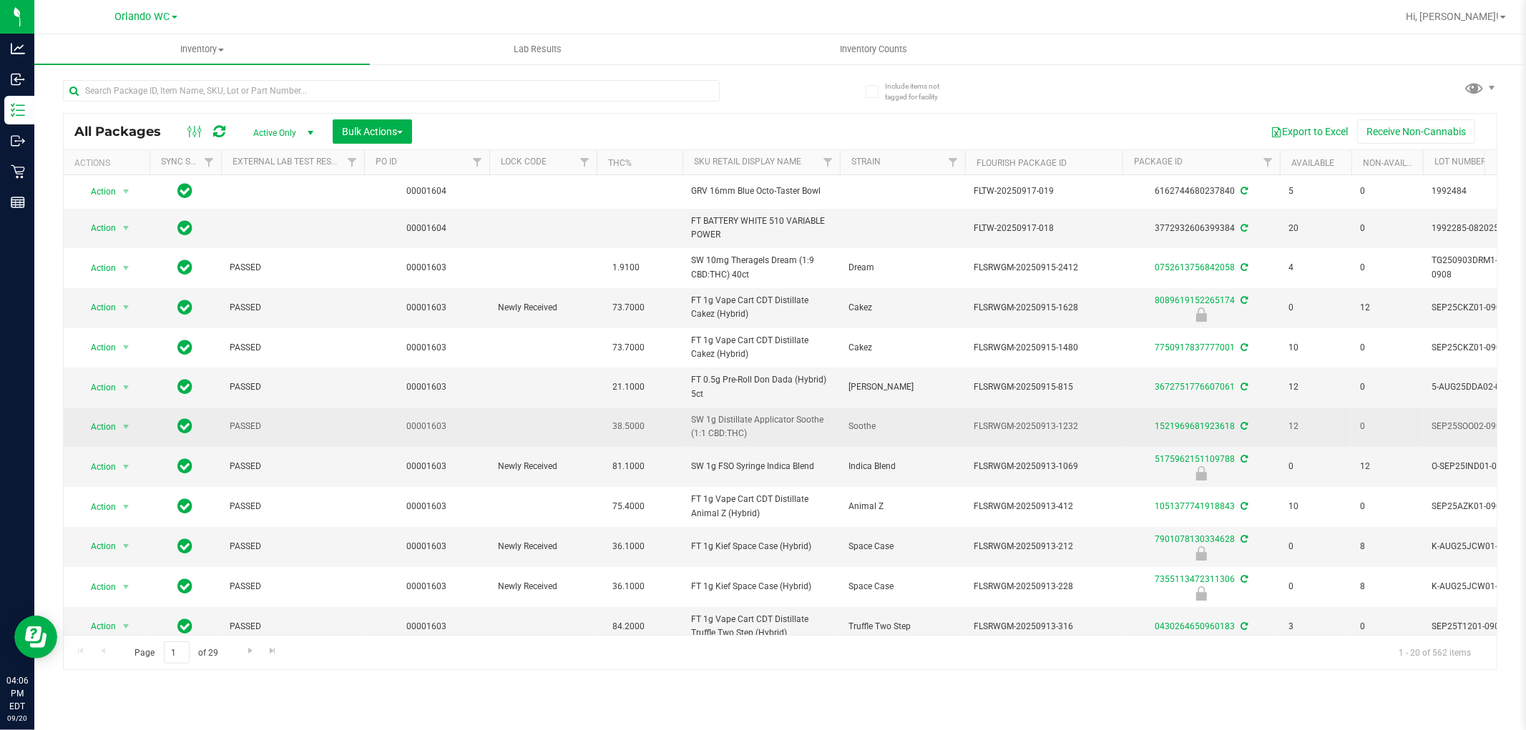
drag, startPoint x: 481, startPoint y: 421, endPoint x: 479, endPoint y: 412, distance: 8.8
click at [482, 419] on td "00001603" at bounding box center [426, 427] width 125 height 39
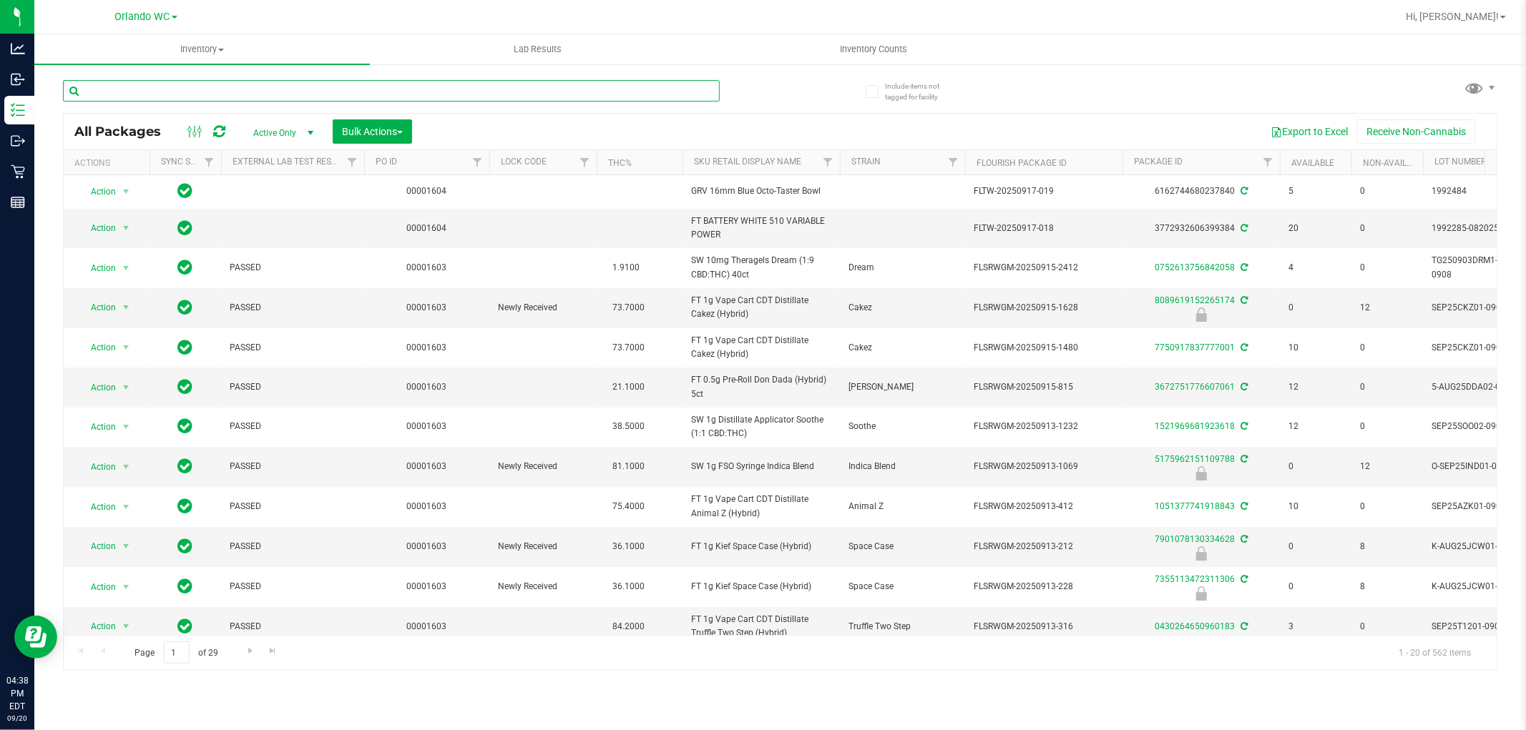
click at [122, 100] on input "text" at bounding box center [391, 90] width 657 height 21
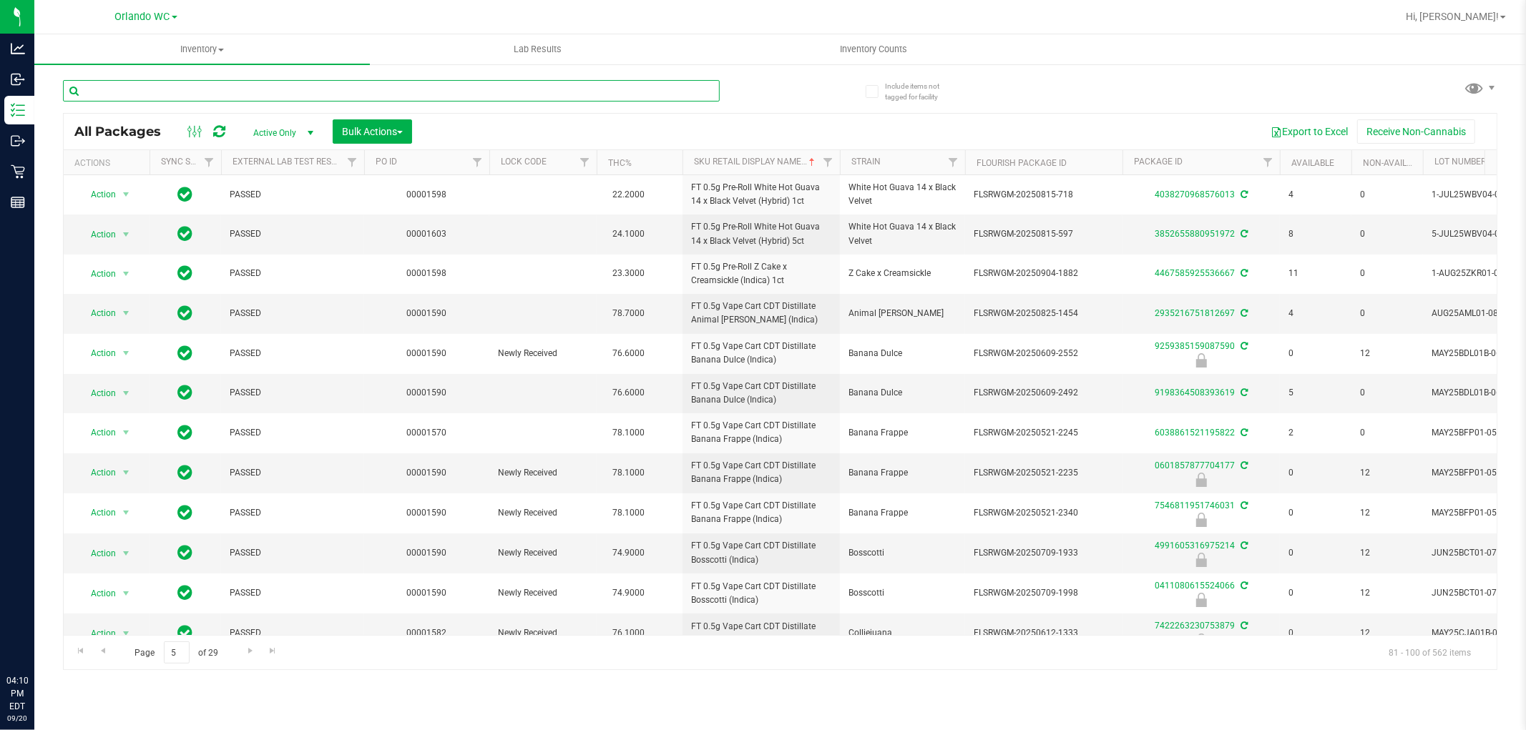
click at [167, 96] on input "text" at bounding box center [391, 90] width 657 height 21
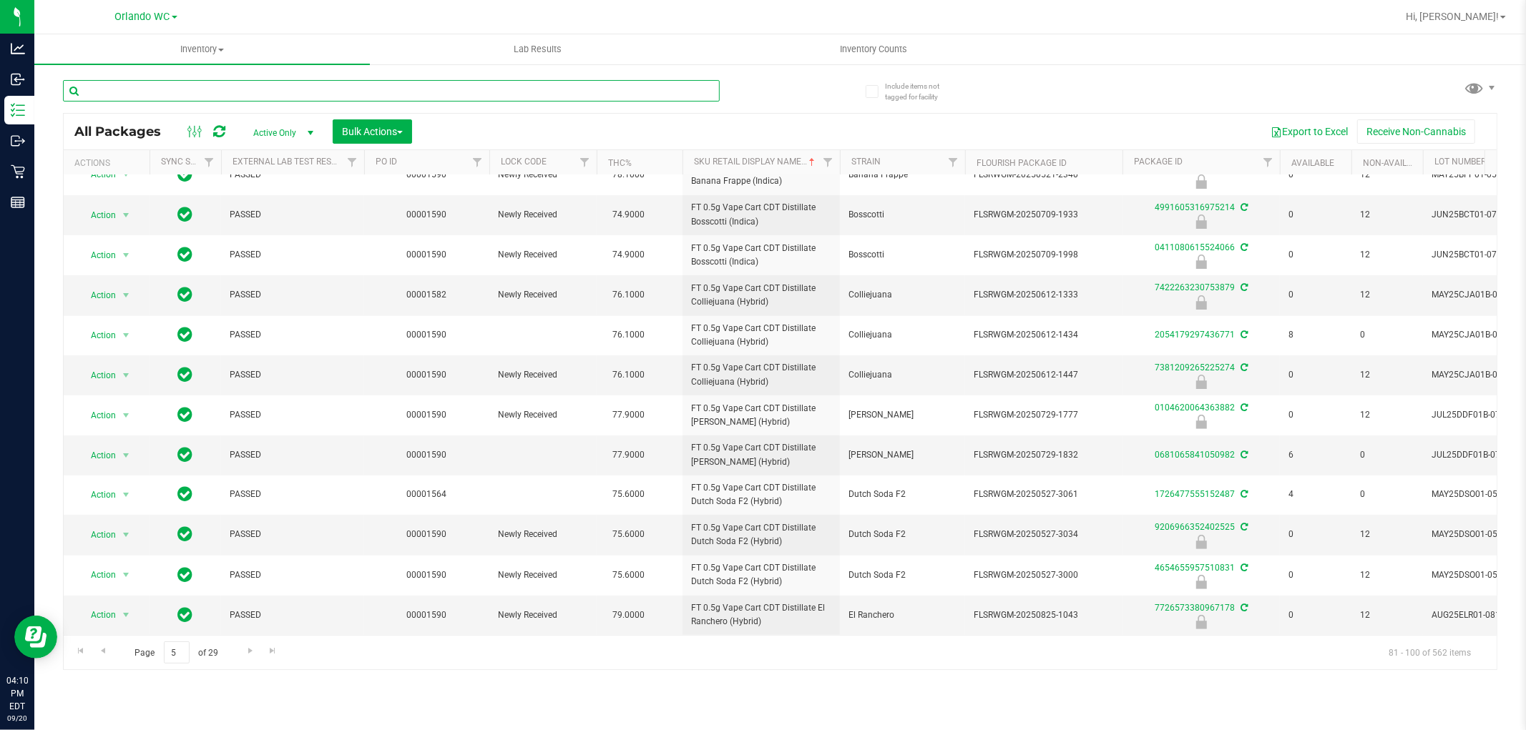
paste input "HT 5mg Mixed [PERSON_NAME] Chews (THC) 20ct"
type input "HT 5mg Mixed [PERSON_NAME] Chews (THC) 20ct"
click at [579, 356] on td "Newly Received" at bounding box center [542, 376] width 107 height 40
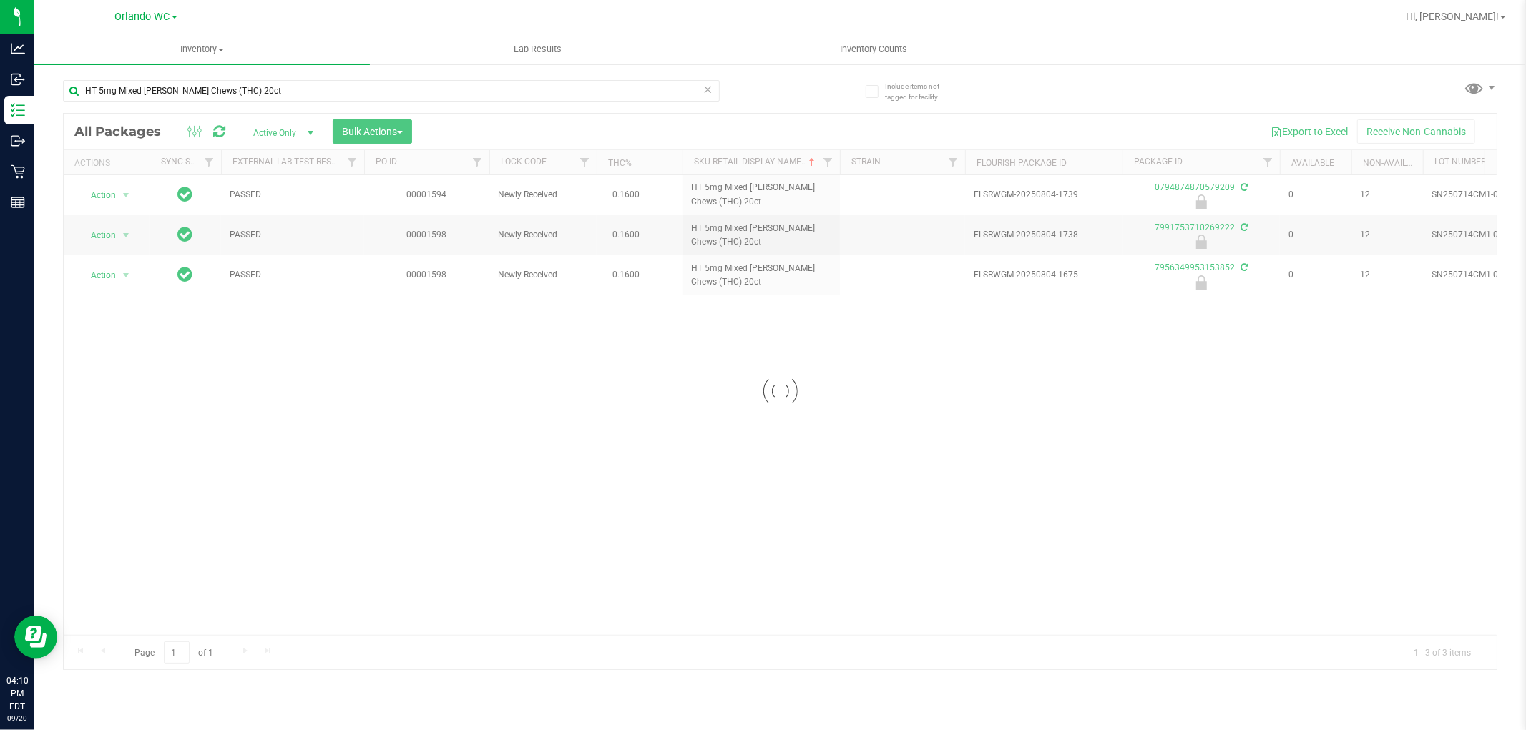
click at [558, 339] on div at bounding box center [780, 392] width 1433 height 556
click at [813, 320] on div "Action Action Edit attributes Global inventory Locate package Package audit log…" at bounding box center [780, 405] width 1433 height 460
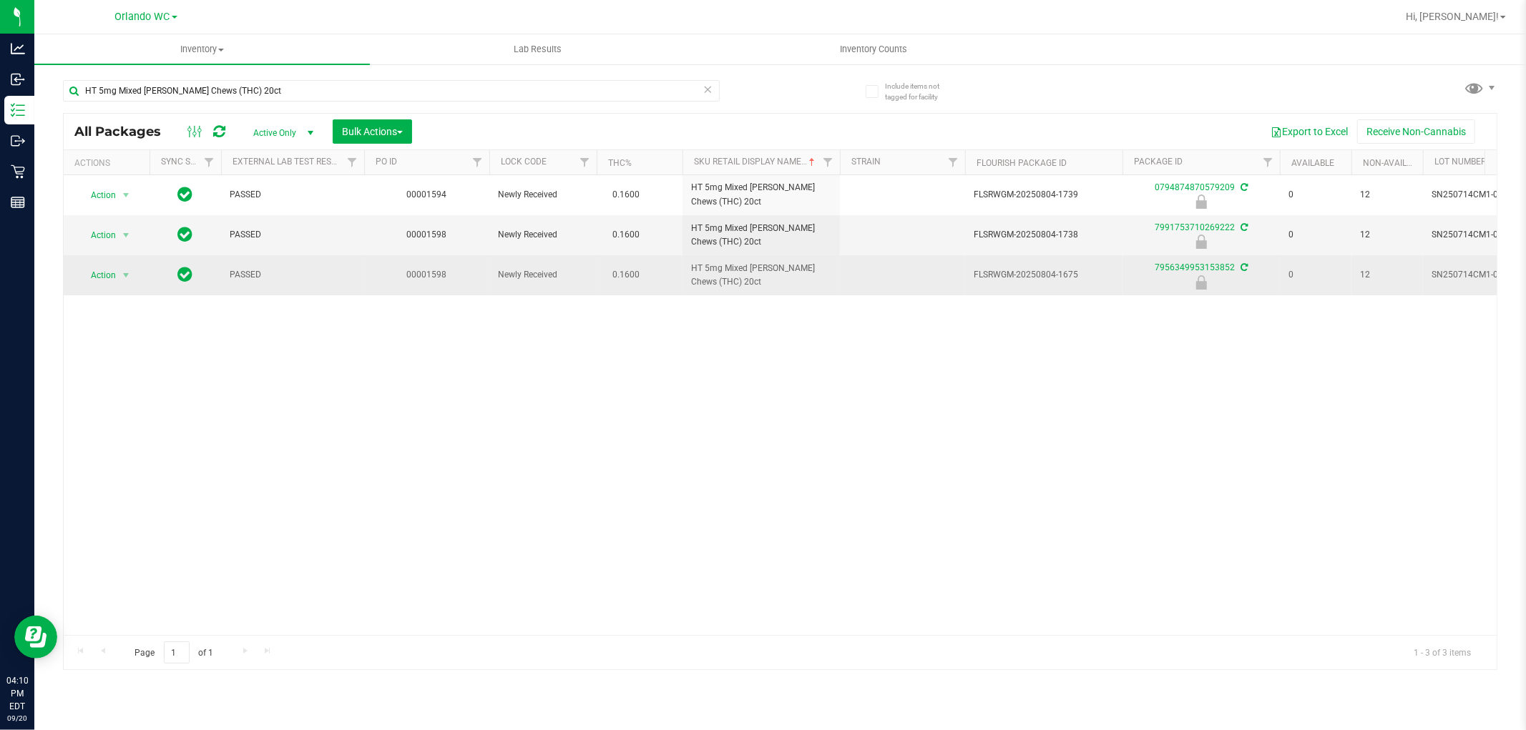
click at [818, 290] on td "HT 5mg Mixed [PERSON_NAME] Chews (THC) 20ct" at bounding box center [760, 274] width 157 height 39
click at [818, 293] on td "HT 5mg Mixed [PERSON_NAME] Chews (THC) 20ct" at bounding box center [760, 274] width 157 height 39
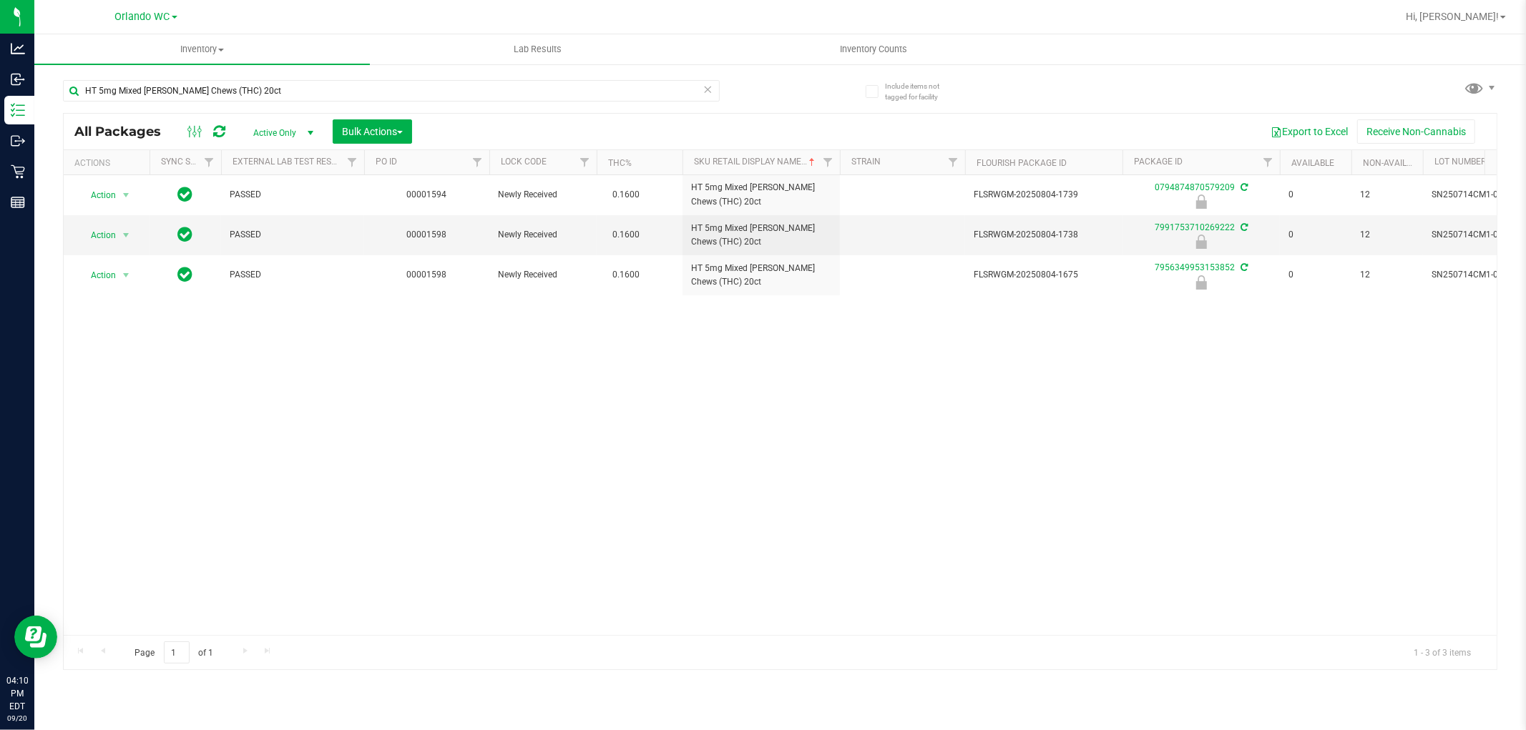
click at [763, 474] on div "Action Action Edit attributes Global inventory Locate package Package audit log…" at bounding box center [780, 405] width 1433 height 460
click at [735, 376] on div "Action Action Edit attributes Global inventory Locate package Package audit log…" at bounding box center [780, 405] width 1433 height 460
click at [735, 372] on div "Action Action Edit attributes Global inventory Locate package Package audit log…" at bounding box center [780, 405] width 1433 height 460
